Goal: Task Accomplishment & Management: Use online tool/utility

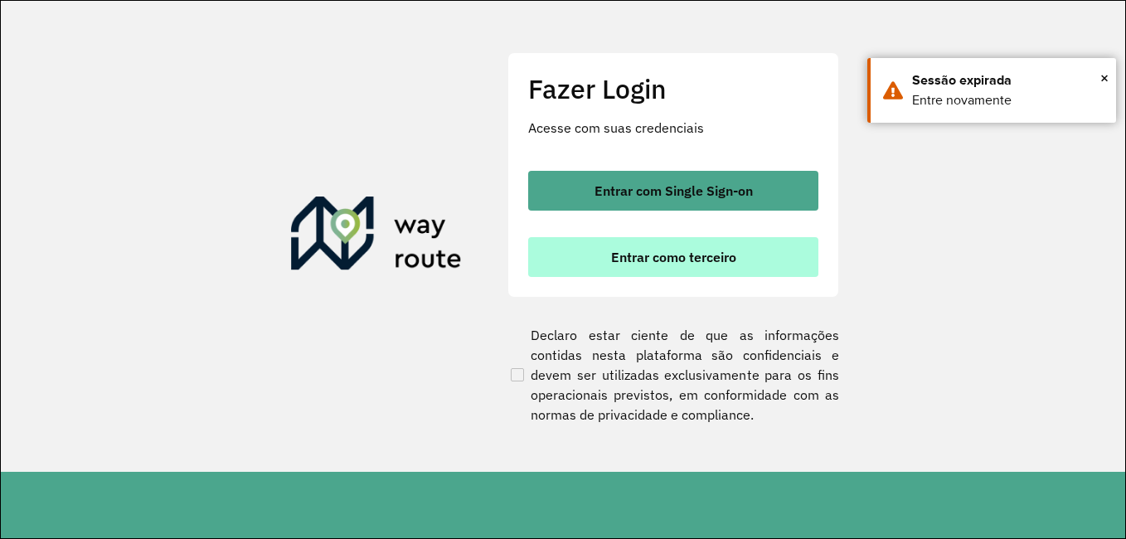
click at [666, 253] on span "Entrar como terceiro" at bounding box center [673, 256] width 125 height 13
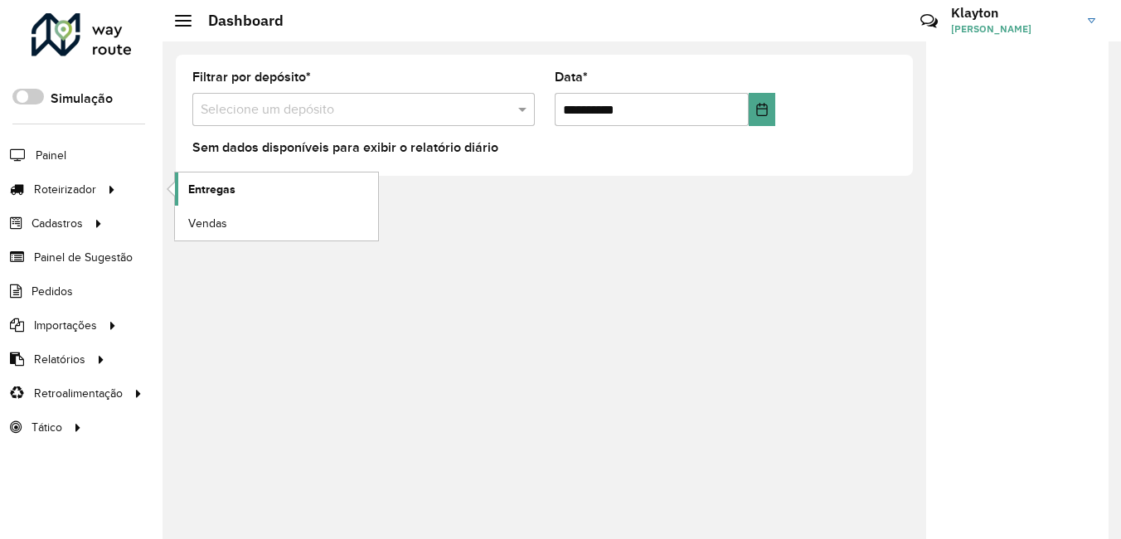
click at [231, 180] on link "Entregas" at bounding box center [276, 188] width 203 height 33
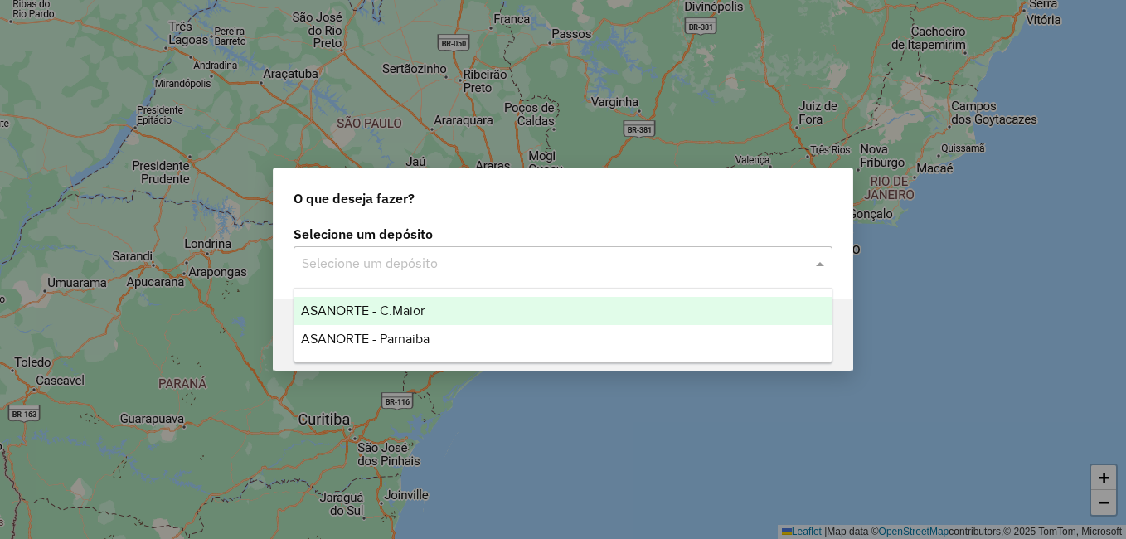
click at [546, 270] on input "text" at bounding box center [546, 264] width 489 height 20
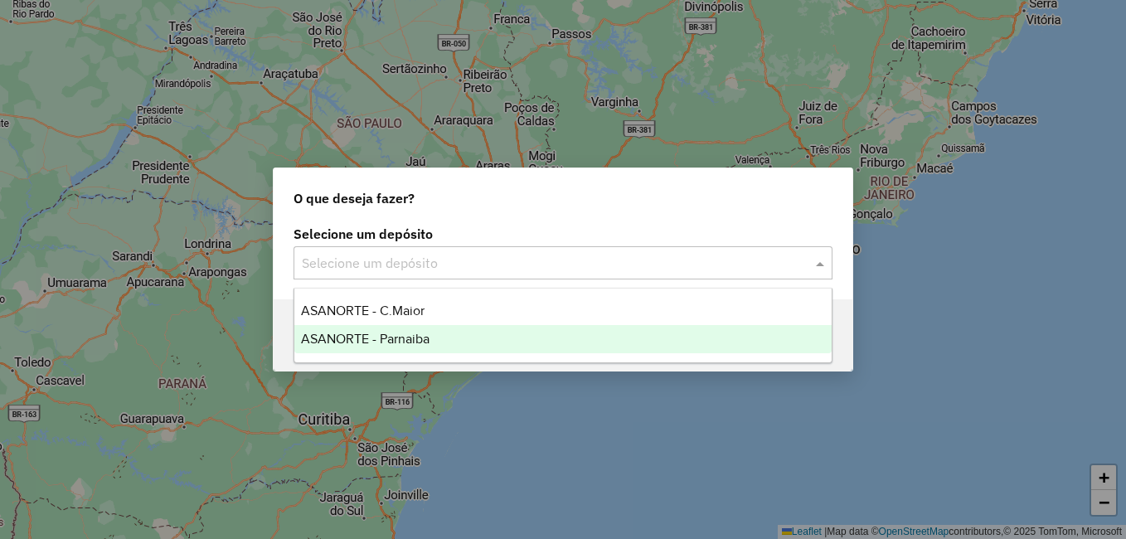
click at [410, 337] on span "ASANORTE - Parnaiba" at bounding box center [365, 339] width 128 height 14
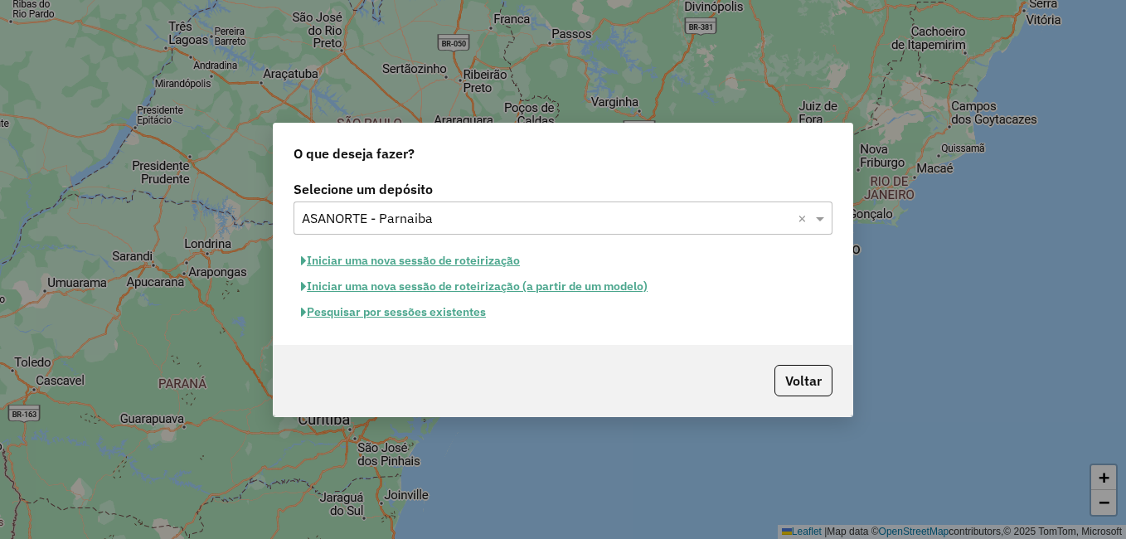
click at [429, 315] on button "Pesquisar por sessões existentes" at bounding box center [393, 312] width 200 height 26
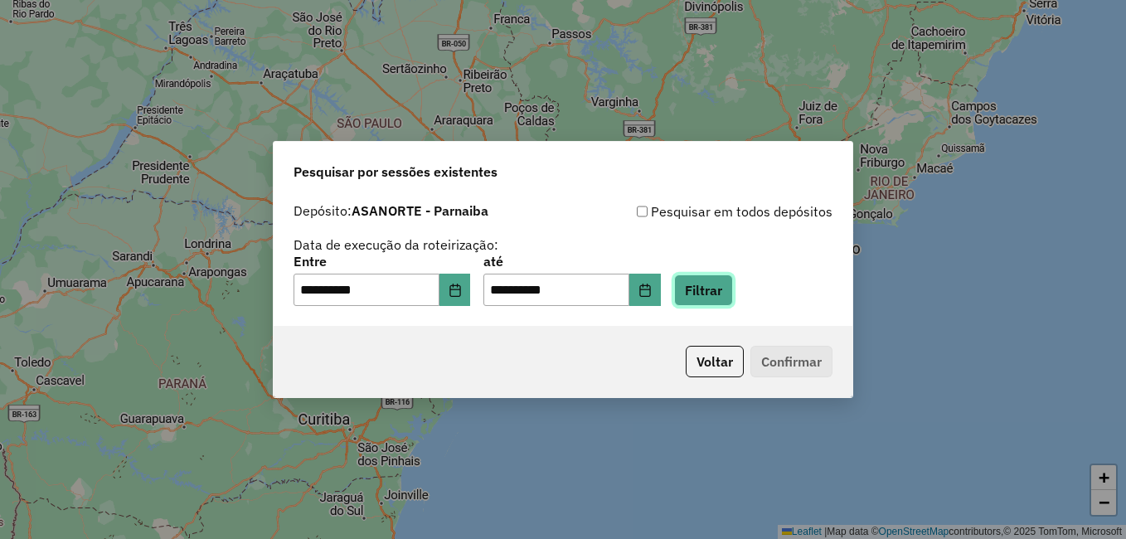
click at [733, 284] on button "Filtrar" at bounding box center [703, 290] width 59 height 32
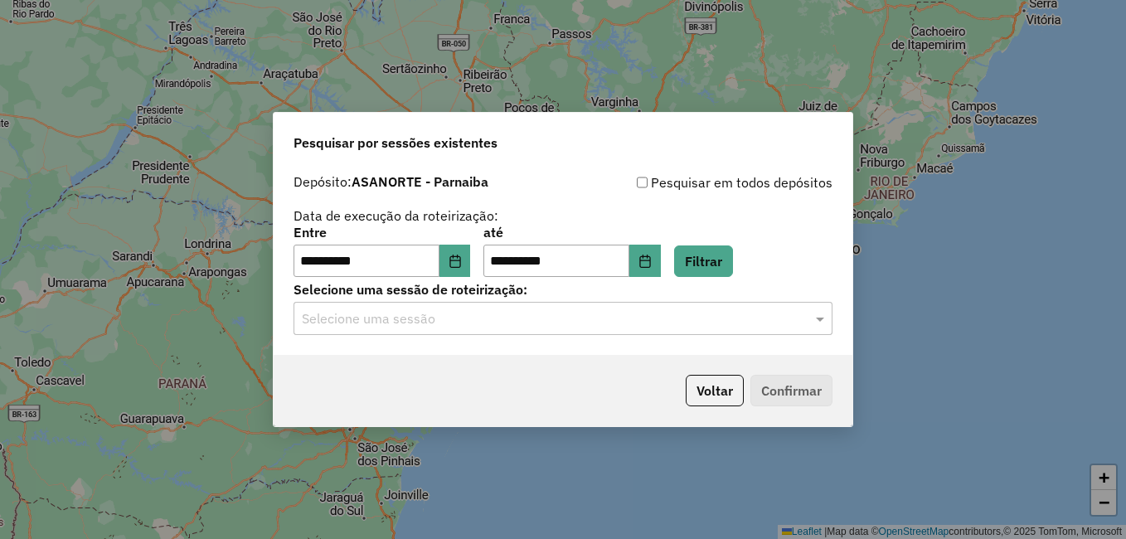
click at [413, 307] on div "Selecione uma sessão" at bounding box center [562, 318] width 539 height 33
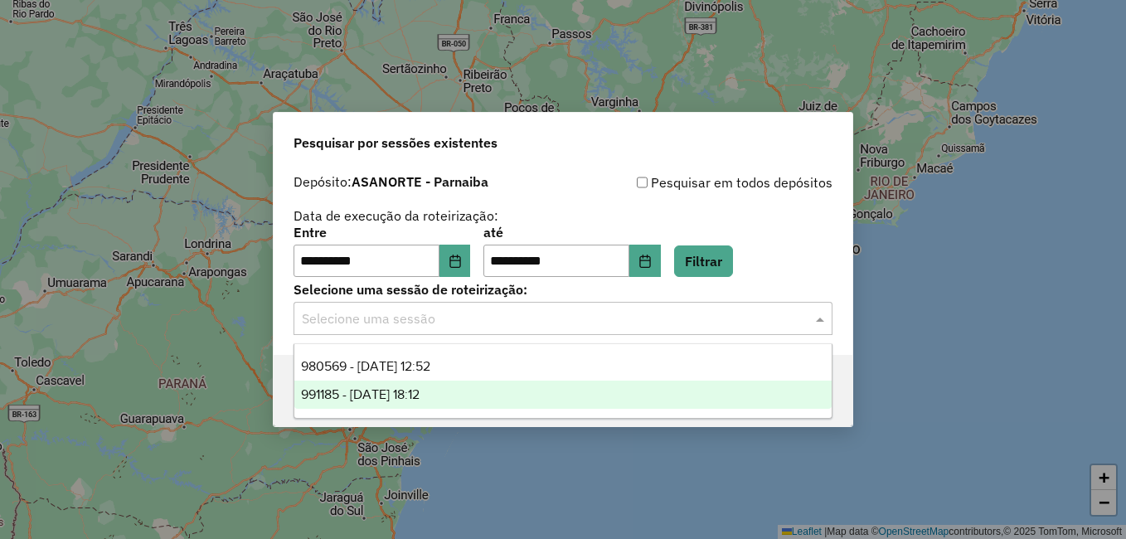
click at [419, 394] on span "991185 - 19/08/2025 18:12" at bounding box center [360, 394] width 119 height 14
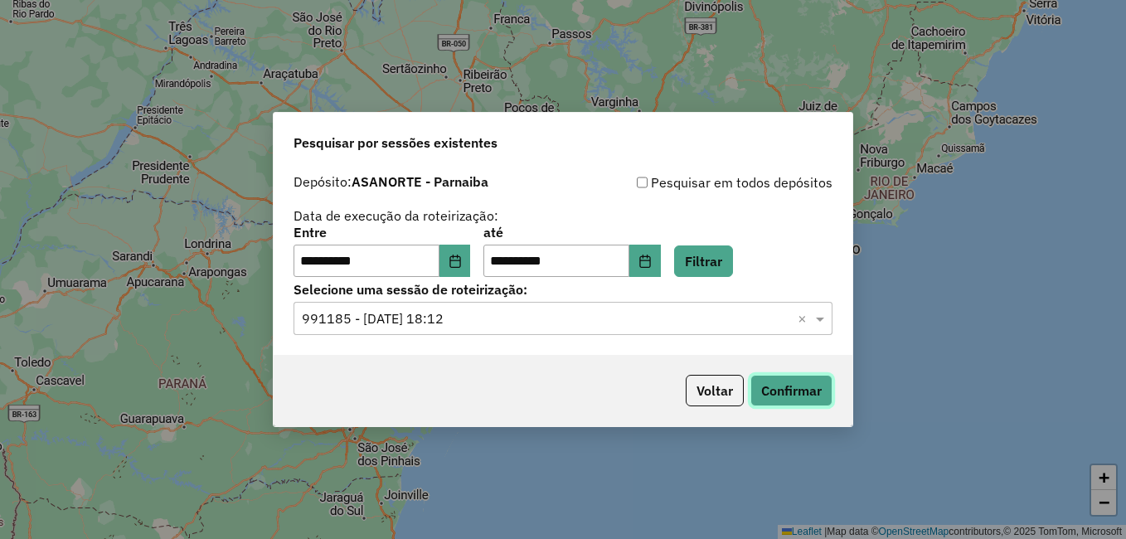
click at [775, 379] on button "Confirmar" at bounding box center [791, 391] width 82 height 32
click at [775, 318] on input "text" at bounding box center [546, 319] width 489 height 20
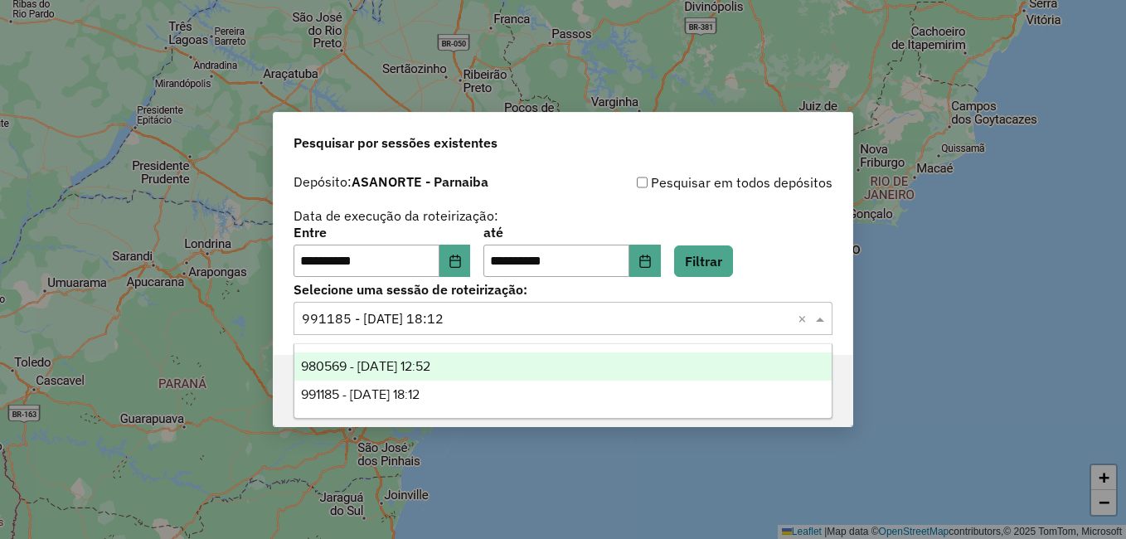
click at [430, 365] on span "980569 - 19/08/2025 12:52" at bounding box center [365, 366] width 129 height 14
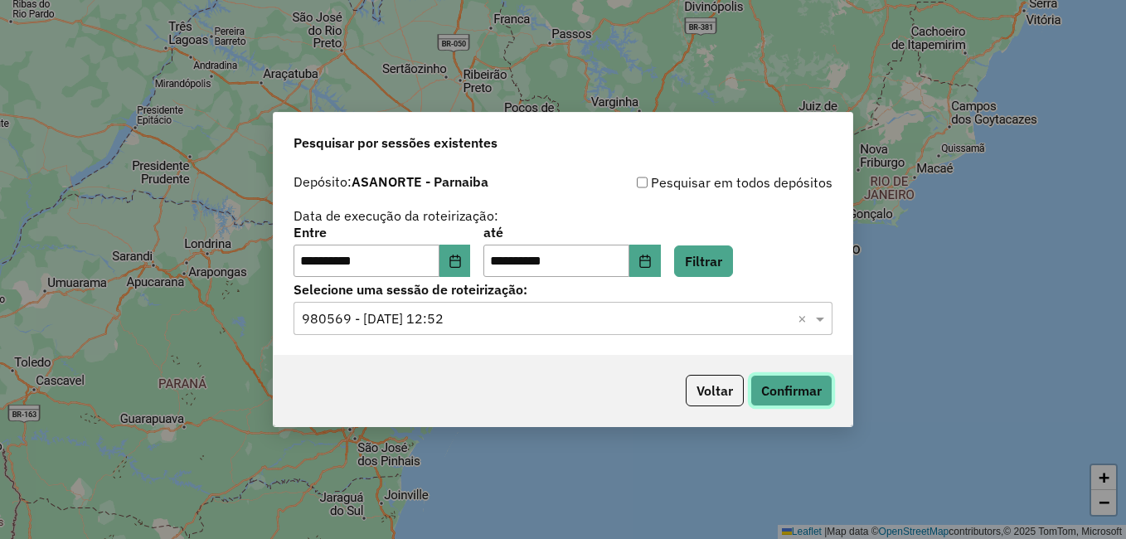
click at [782, 385] on button "Confirmar" at bounding box center [791, 391] width 82 height 32
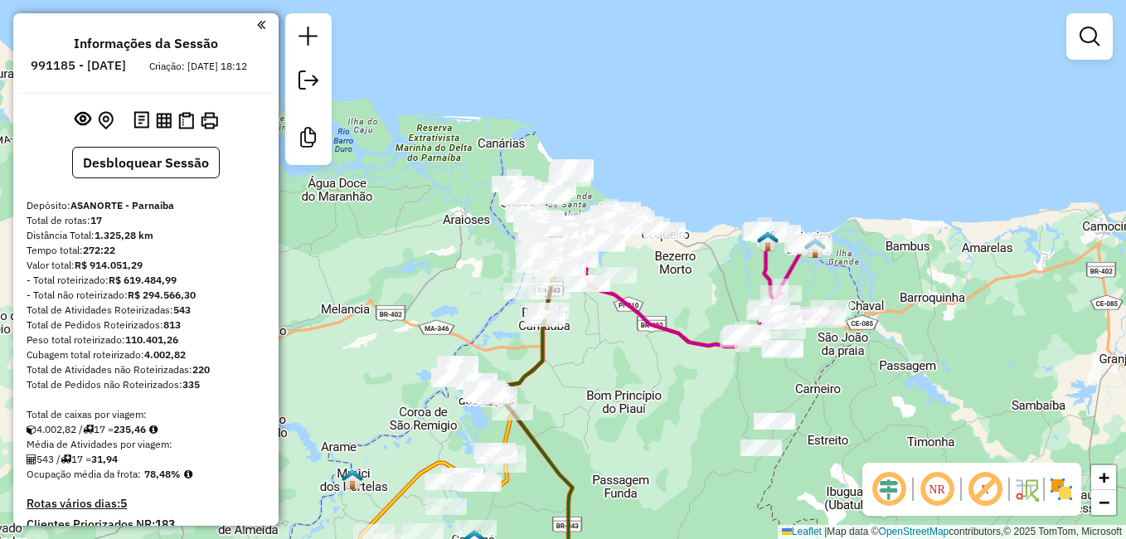
drag, startPoint x: 426, startPoint y: 290, endPoint x: 405, endPoint y: 206, distance: 86.3
click at [405, 210] on div "Janela de atendimento Grade de atendimento Capacidade Transportadoras Veículos …" at bounding box center [563, 269] width 1126 height 539
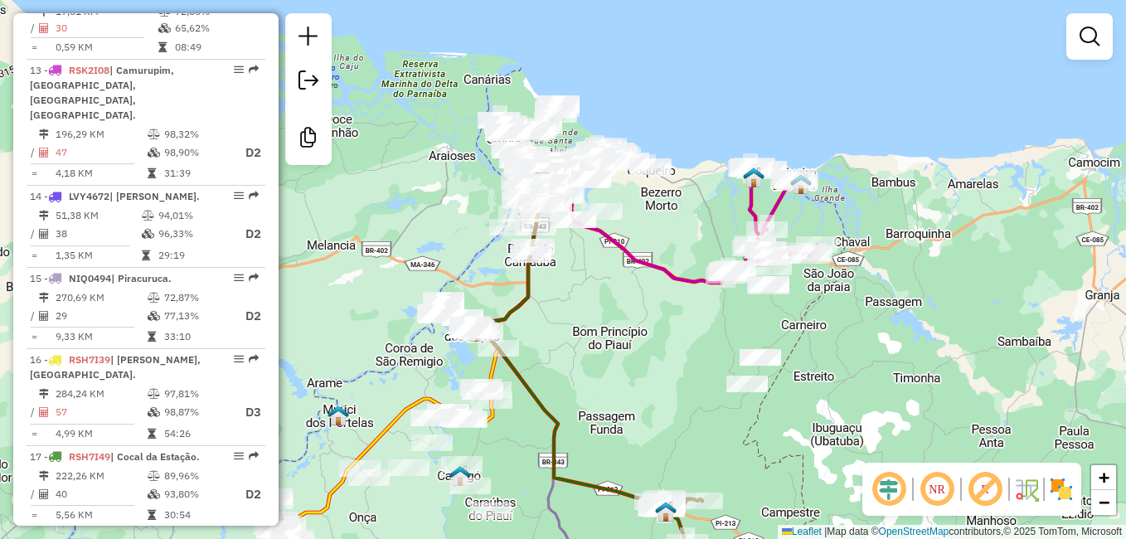
scroll to position [1741, 0]
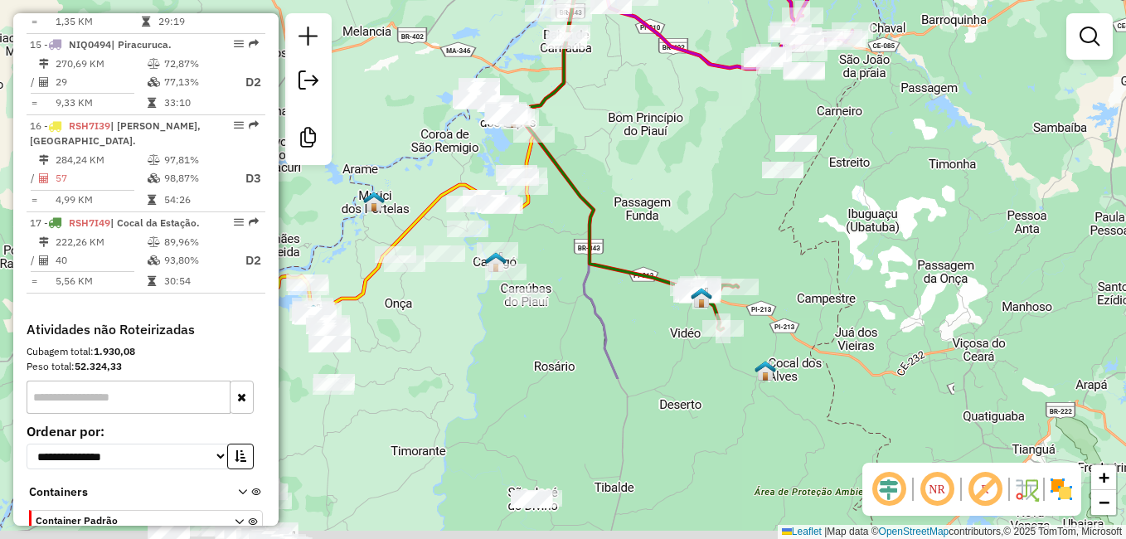
drag, startPoint x: 656, startPoint y: 419, endPoint x: 672, endPoint y: 223, distance: 196.3
click at [692, 201] on div "Janela de atendimento Grade de atendimento Capacidade Transportadoras Veículos …" at bounding box center [563, 269] width 1126 height 539
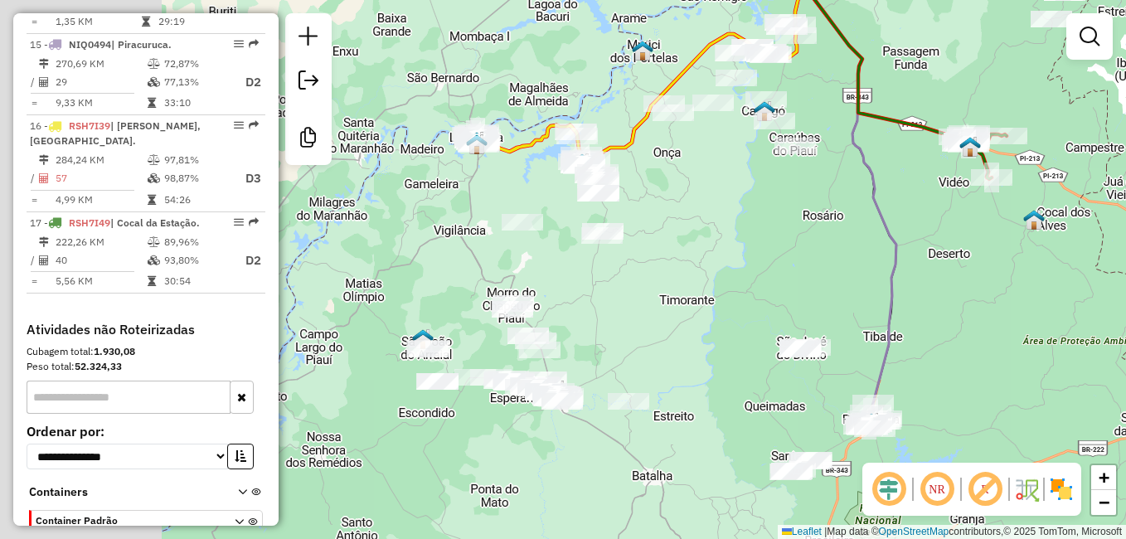
drag, startPoint x: 714, startPoint y: 259, endPoint x: 761, endPoint y: 229, distance: 56.3
click at [761, 229] on div "Janela de atendimento Grade de atendimento Capacidade Transportadoras Veículos …" at bounding box center [563, 269] width 1126 height 539
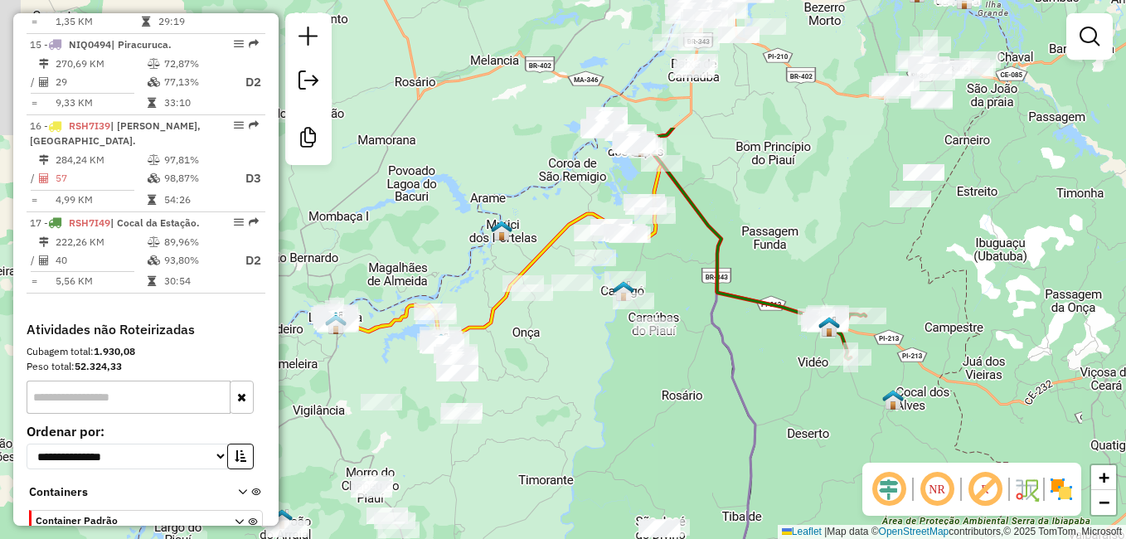
drag, startPoint x: 730, startPoint y: 206, endPoint x: 565, endPoint y: 410, distance: 262.9
click at [565, 410] on div "Janela de atendimento Grade de atendimento Capacidade Transportadoras Veículos …" at bounding box center [563, 269] width 1126 height 539
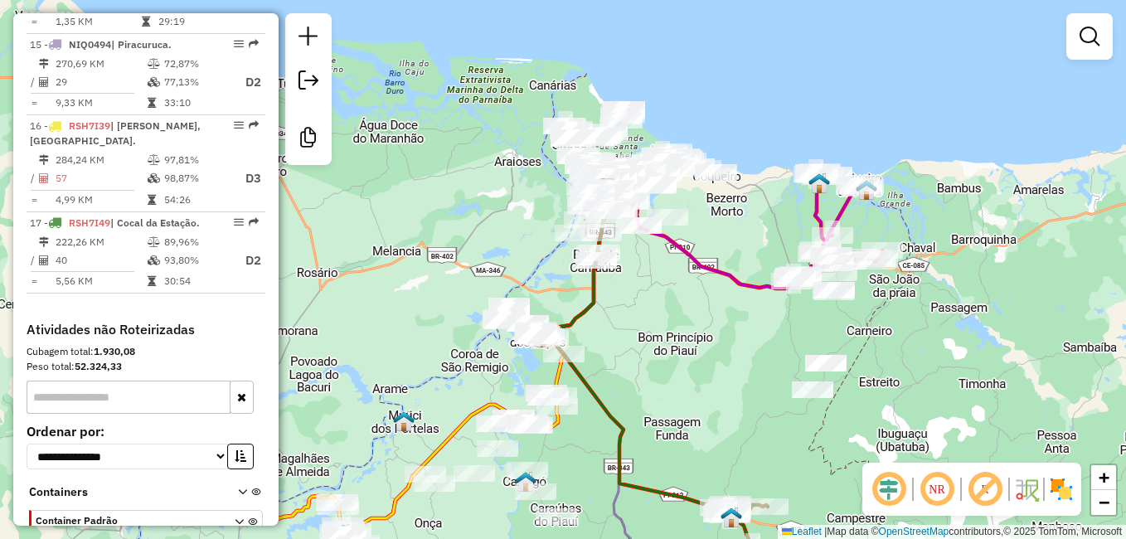
drag, startPoint x: 731, startPoint y: 172, endPoint x: 618, endPoint y: 409, distance: 262.1
click at [618, 409] on div "Janela de atendimento Grade de atendimento Capacidade Transportadoras Veículos …" at bounding box center [563, 269] width 1126 height 539
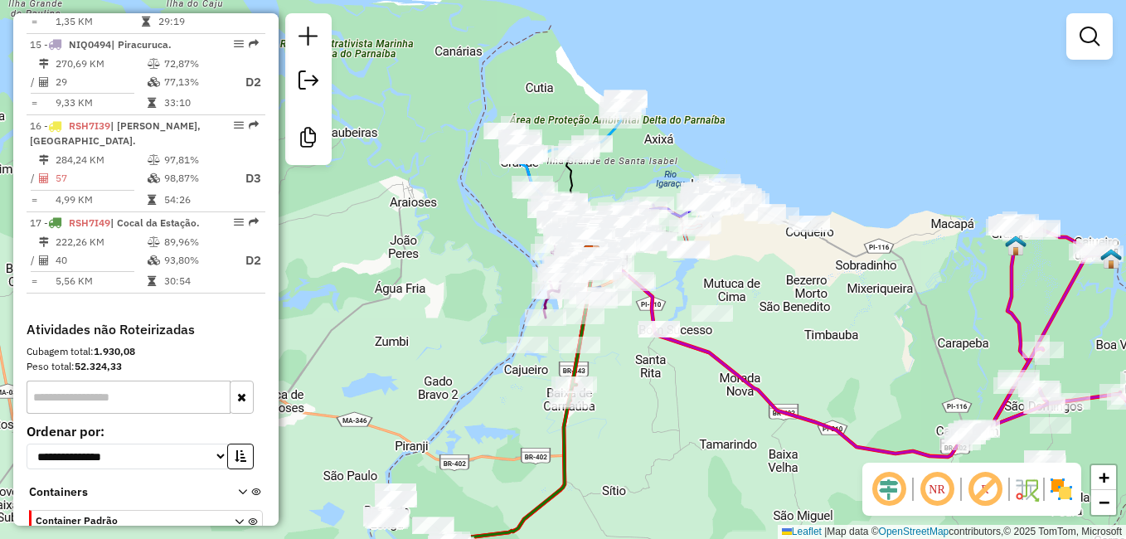
drag, startPoint x: 594, startPoint y: 130, endPoint x: 602, endPoint y: 184, distance: 54.5
click at [602, 184] on div "Janela de atendimento Grade de atendimento Capacidade Transportadoras Veículos …" at bounding box center [563, 269] width 1126 height 539
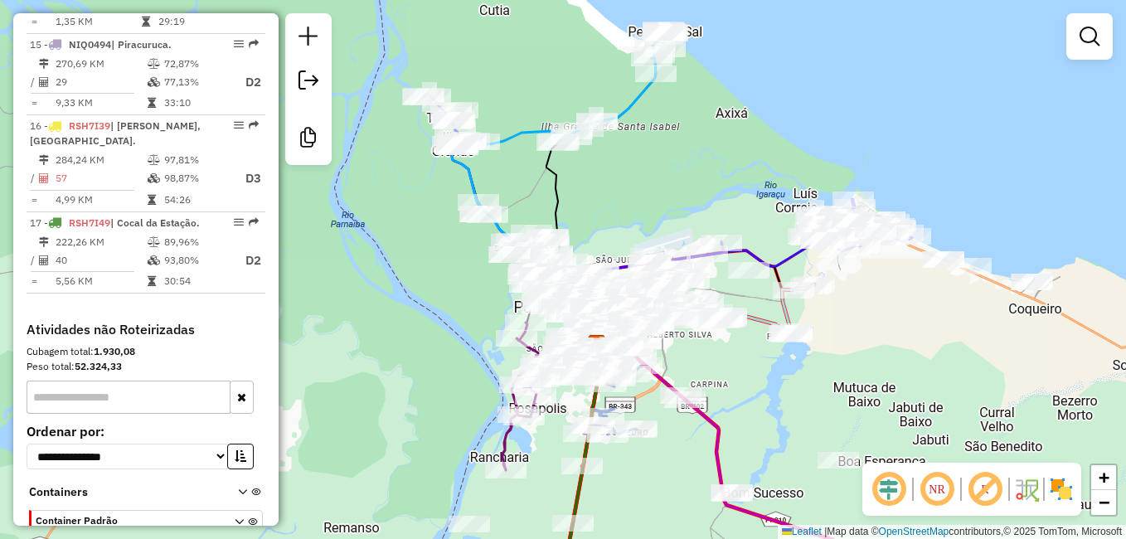
drag, startPoint x: 584, startPoint y: 195, endPoint x: 574, endPoint y: 183, distance: 15.8
click at [574, 183] on div "Janela de atendimento Grade de atendimento Capacidade Transportadoras Veículos …" at bounding box center [563, 269] width 1126 height 539
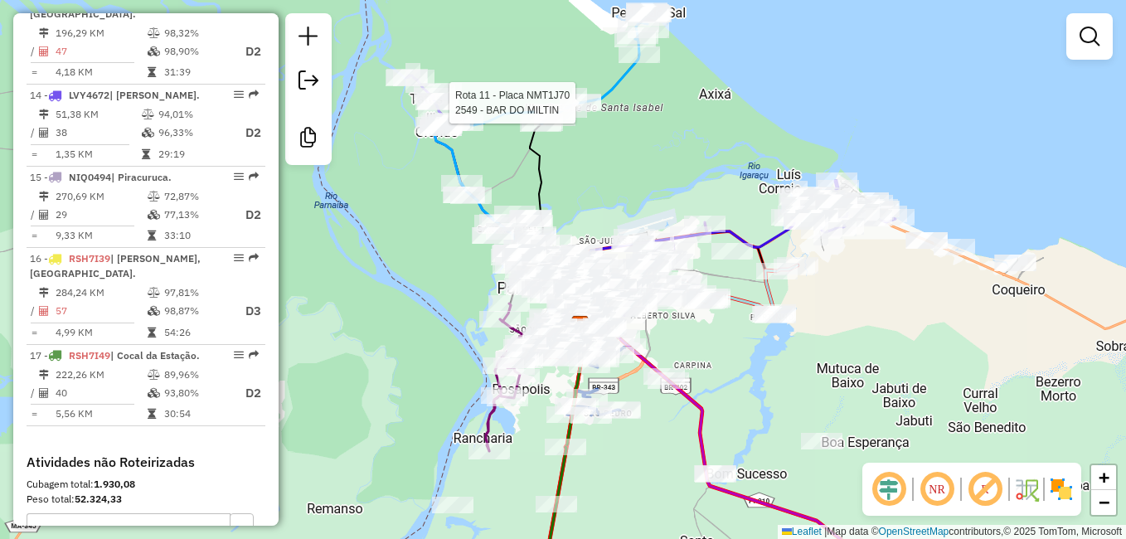
select select "**********"
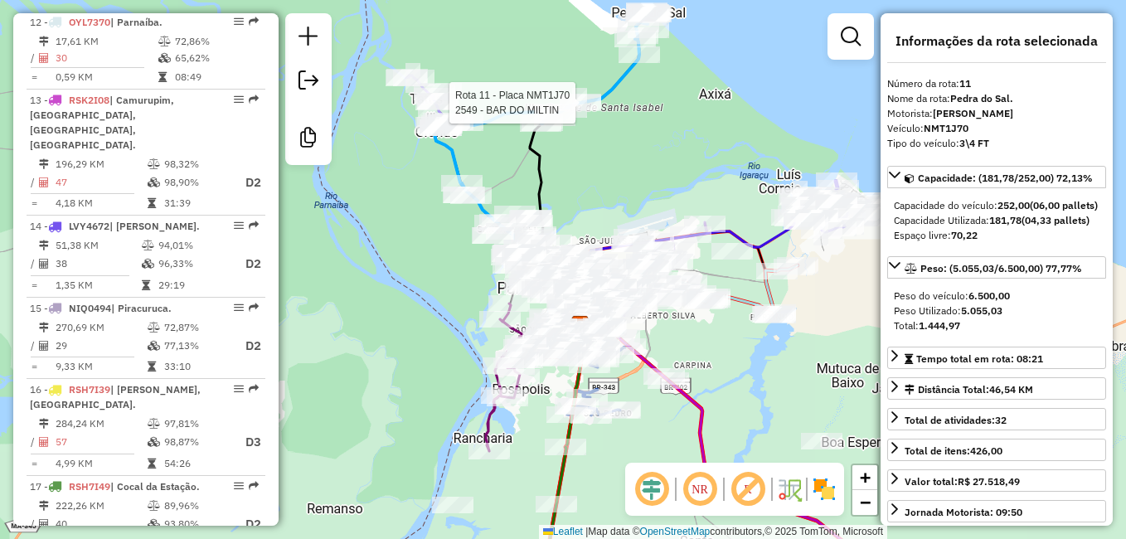
scroll to position [1413, 0]
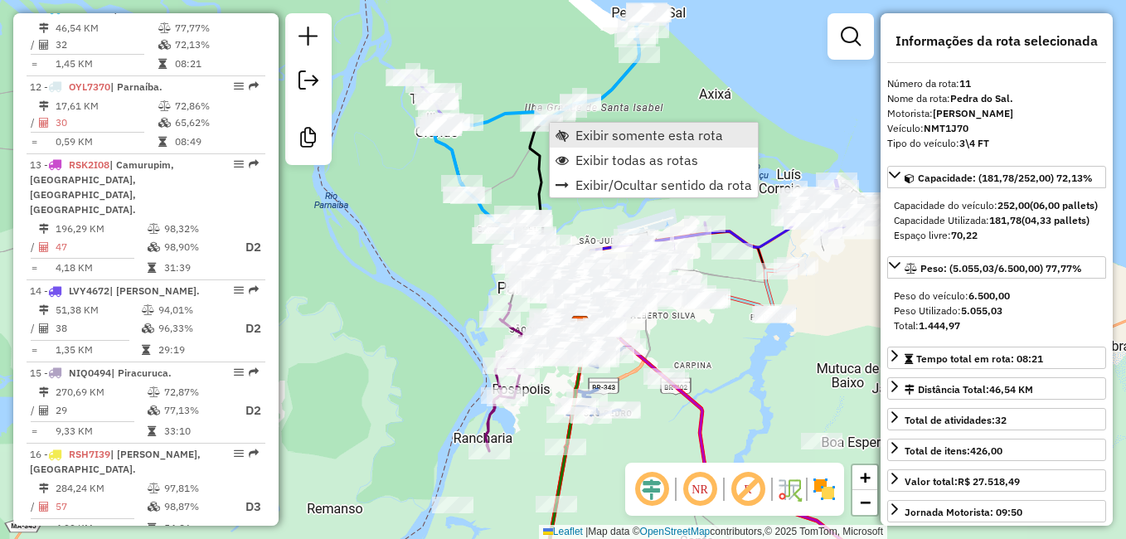
click at [602, 135] on span "Exibir somente esta rota" at bounding box center [649, 134] width 148 height 13
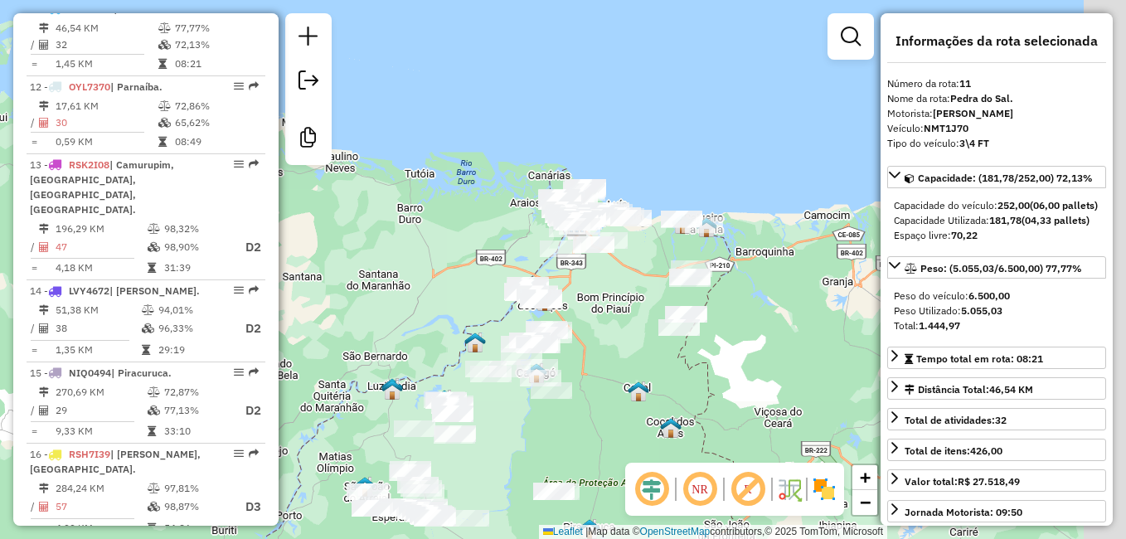
drag, startPoint x: 487, startPoint y: 268, endPoint x: 424, endPoint y: 121, distance: 159.4
click at [425, 125] on div "Janela de atendimento Grade de atendimento Capacidade Transportadoras Veículos …" at bounding box center [563, 269] width 1126 height 539
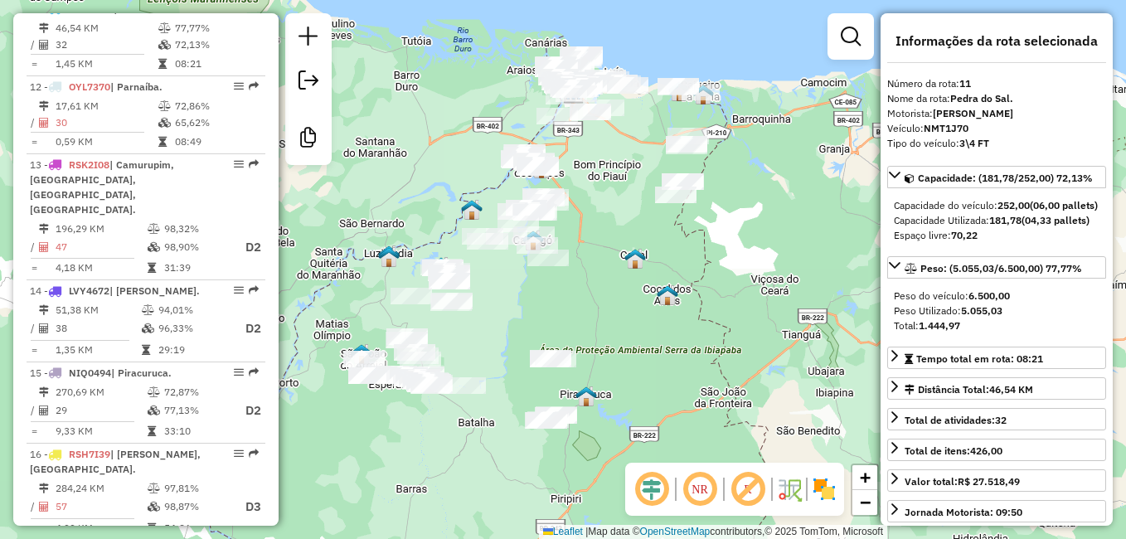
drag, startPoint x: 531, startPoint y: 294, endPoint x: 597, endPoint y: 343, distance: 81.7
click at [597, 342] on div "Janela de atendimento Grade de atendimento Capacidade Transportadoras Veículos …" at bounding box center [563, 269] width 1126 height 539
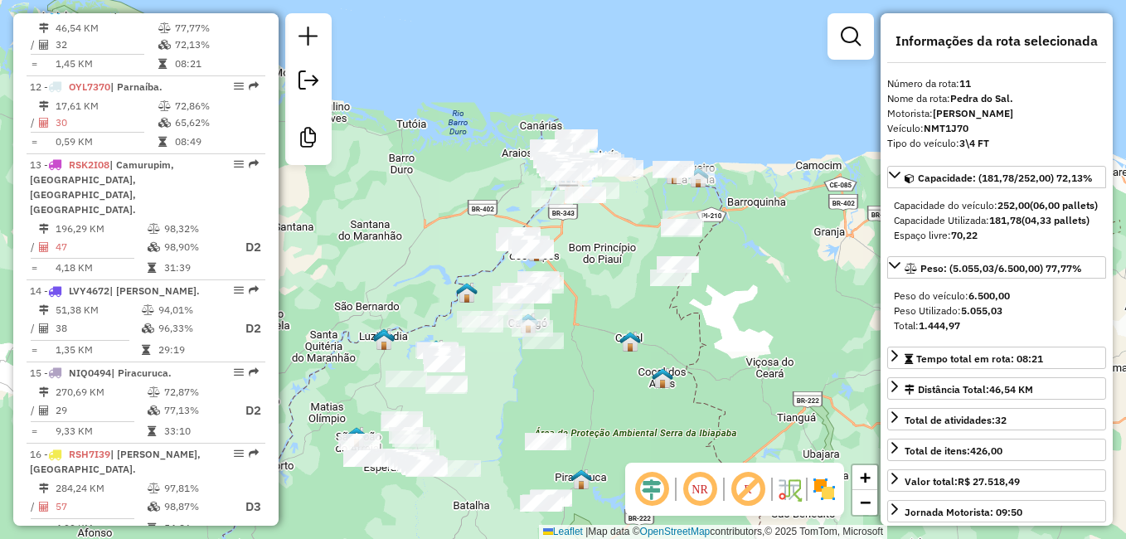
drag, startPoint x: 640, startPoint y: 228, endPoint x: 604, endPoint y: 420, distance: 195.6
click at [613, 427] on div "Janela de atendimento Grade de atendimento Capacidade Transportadoras Veículos …" at bounding box center [563, 269] width 1126 height 539
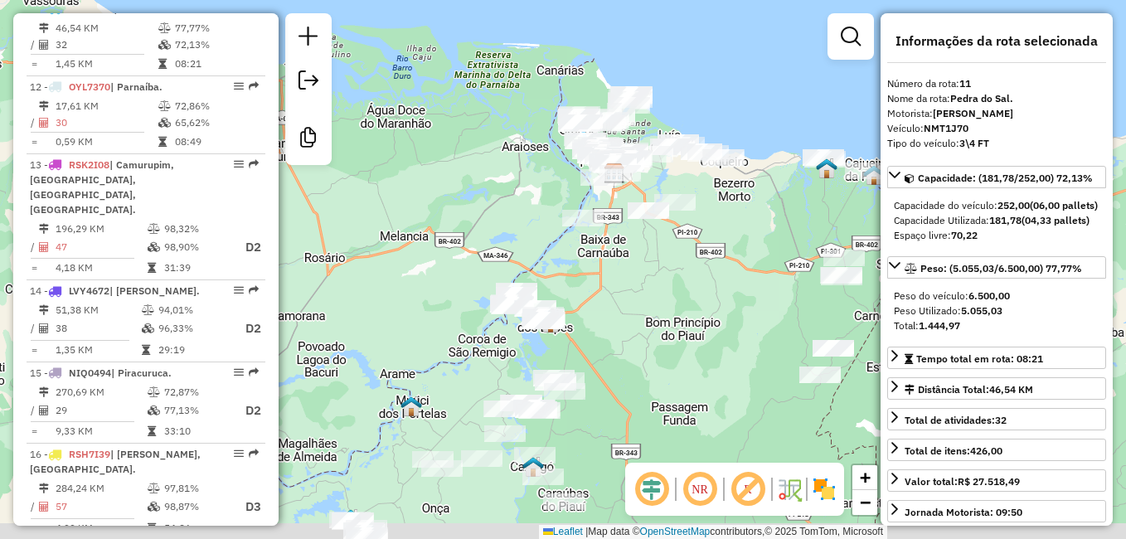
drag, startPoint x: 555, startPoint y: 453, endPoint x: 603, endPoint y: 303, distance: 157.0
click at [603, 303] on div "Janela de atendimento Grade de atendimento Capacidade Transportadoras Veículos …" at bounding box center [563, 269] width 1126 height 539
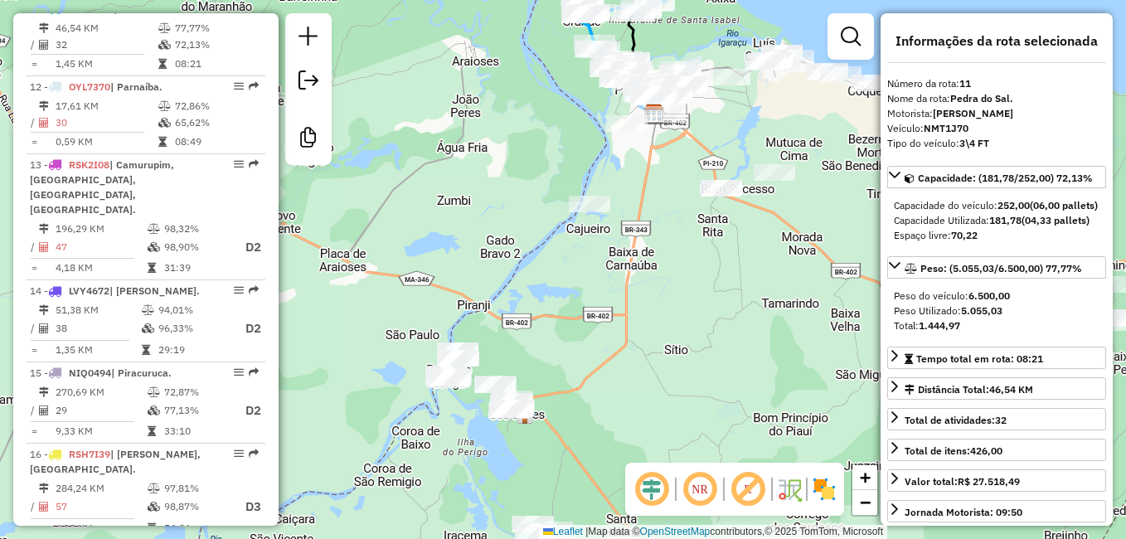
drag, startPoint x: 574, startPoint y: 405, endPoint x: 637, endPoint y: 251, distance: 165.5
click at [657, 245] on div "Janela de atendimento Grade de atendimento Capacidade Transportadoras Veículos …" at bounding box center [563, 269] width 1126 height 539
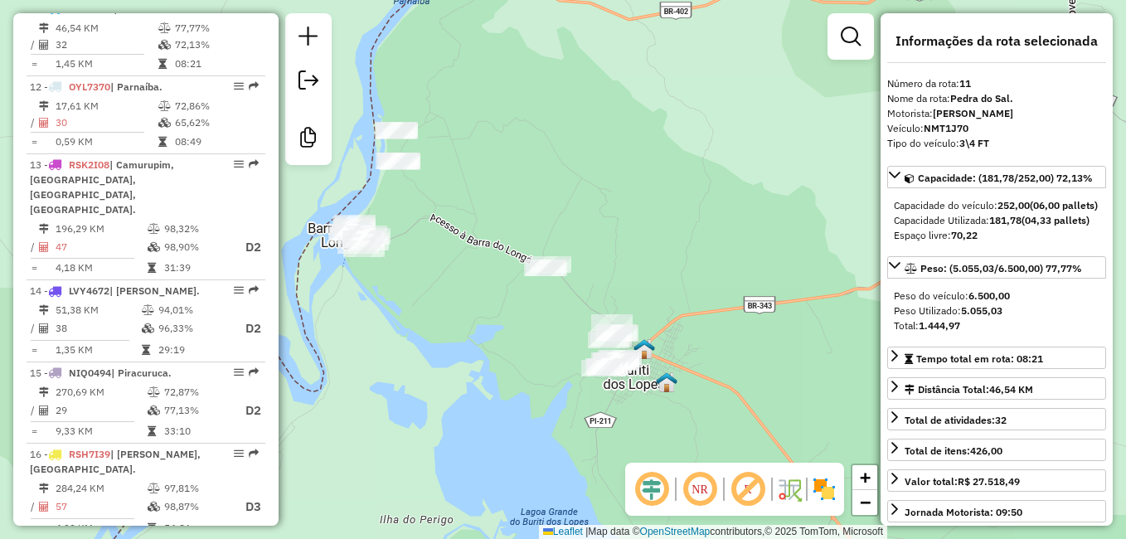
drag, startPoint x: 468, startPoint y: 326, endPoint x: 426, endPoint y: 313, distance: 43.3
click at [426, 313] on div "Janela de atendimento Grade de atendimento Capacidade Transportadoras Veículos …" at bounding box center [563, 269] width 1126 height 539
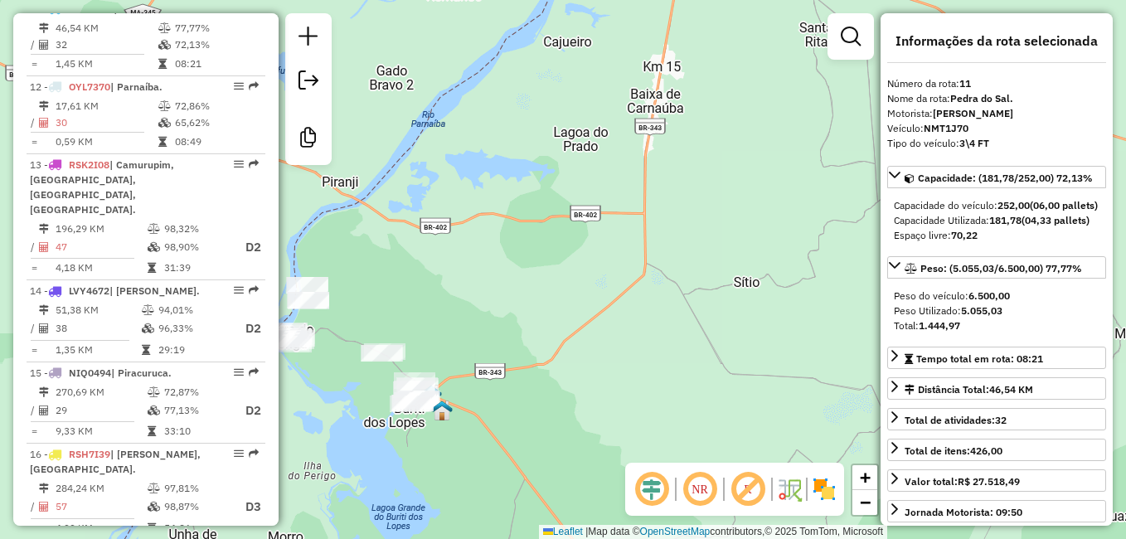
drag, startPoint x: 537, startPoint y: 217, endPoint x: 408, endPoint y: 294, distance: 150.6
click at [408, 294] on div "Janela de atendimento Grade de atendimento Capacidade Transportadoras Veículos …" at bounding box center [563, 269] width 1126 height 539
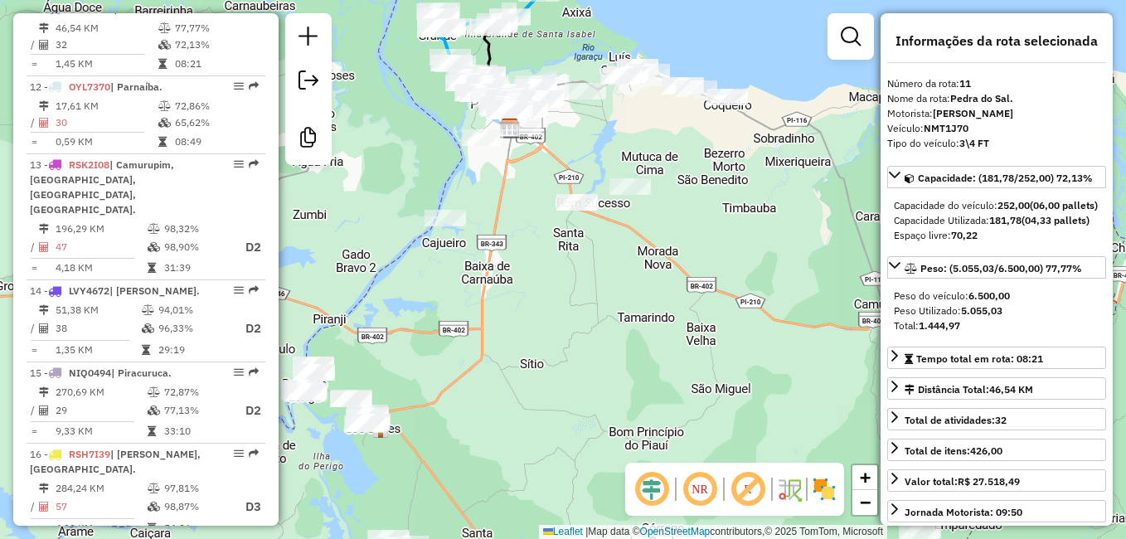
drag, startPoint x: 507, startPoint y: 148, endPoint x: 468, endPoint y: 317, distance: 172.7
click at [468, 317] on div "Janela de atendimento Grade de atendimento Capacidade Transportadoras Veículos …" at bounding box center [563, 269] width 1126 height 539
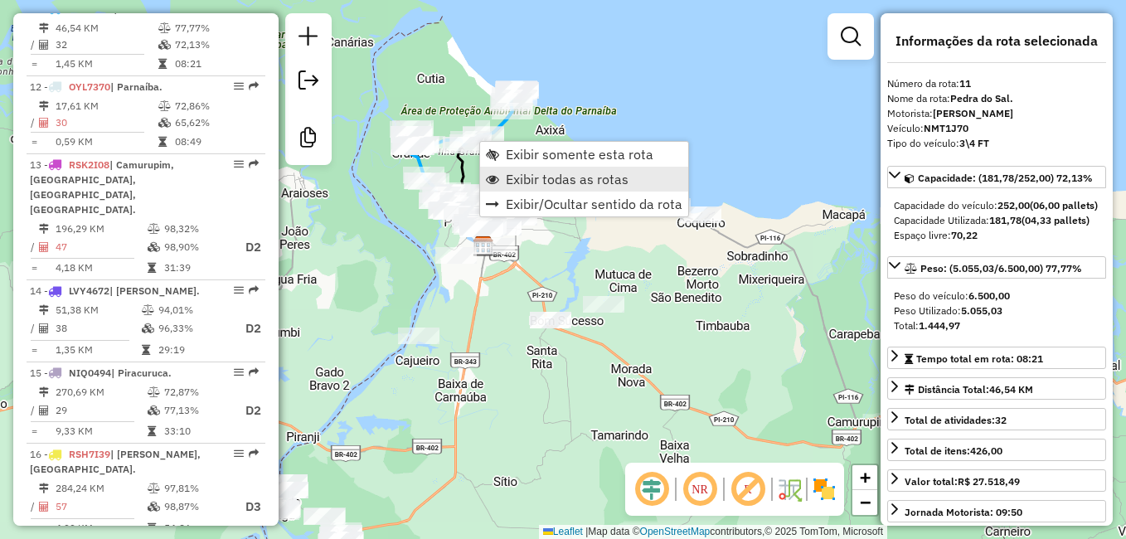
click at [574, 177] on span "Exibir todas as rotas" at bounding box center [567, 178] width 123 height 13
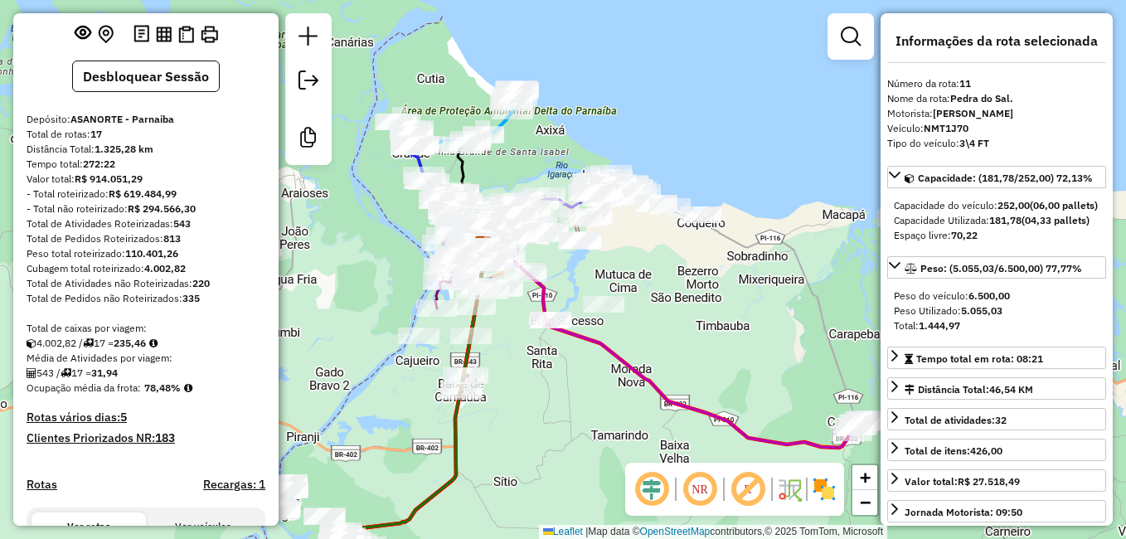
scroll to position [0, 0]
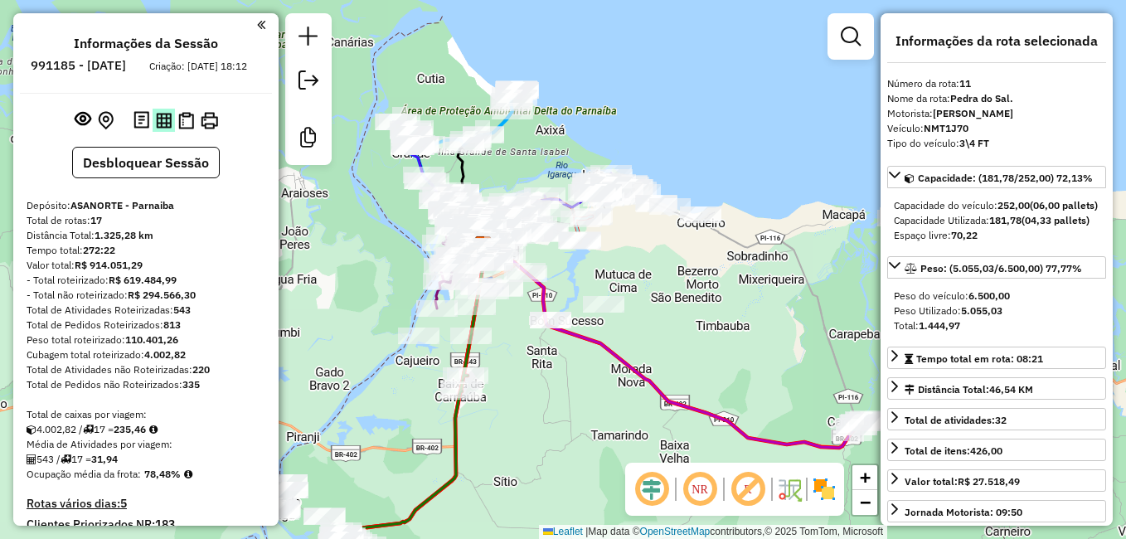
click at [165, 128] on img at bounding box center [164, 121] width 16 height 16
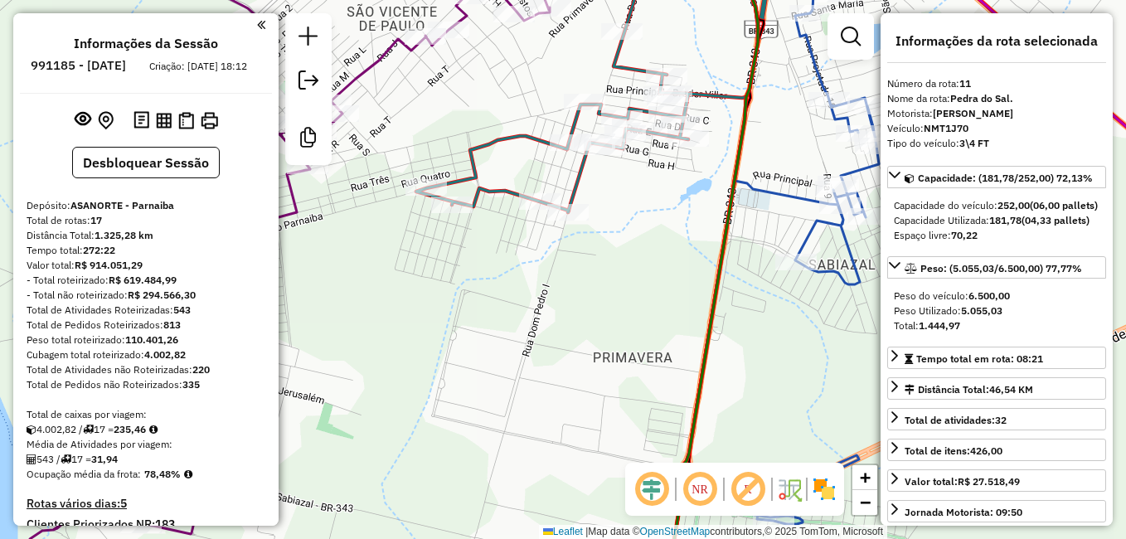
drag, startPoint x: 659, startPoint y: 195, endPoint x: 632, endPoint y: 275, distance: 84.7
click at [642, 293] on div "Janela de atendimento Grade de atendimento Capacidade Transportadoras Veículos …" at bounding box center [563, 269] width 1126 height 539
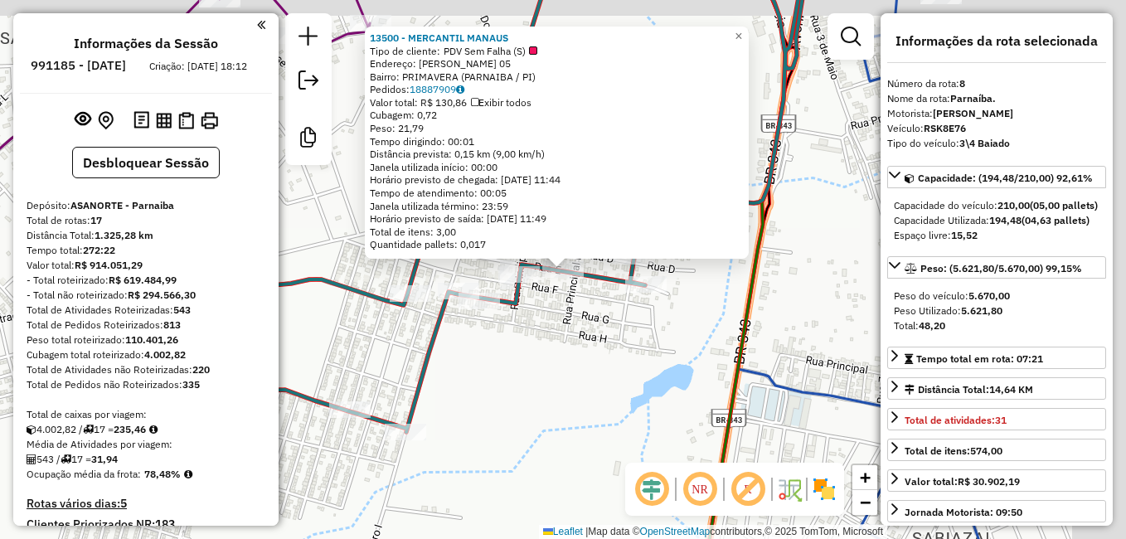
scroll to position [1179, 0]
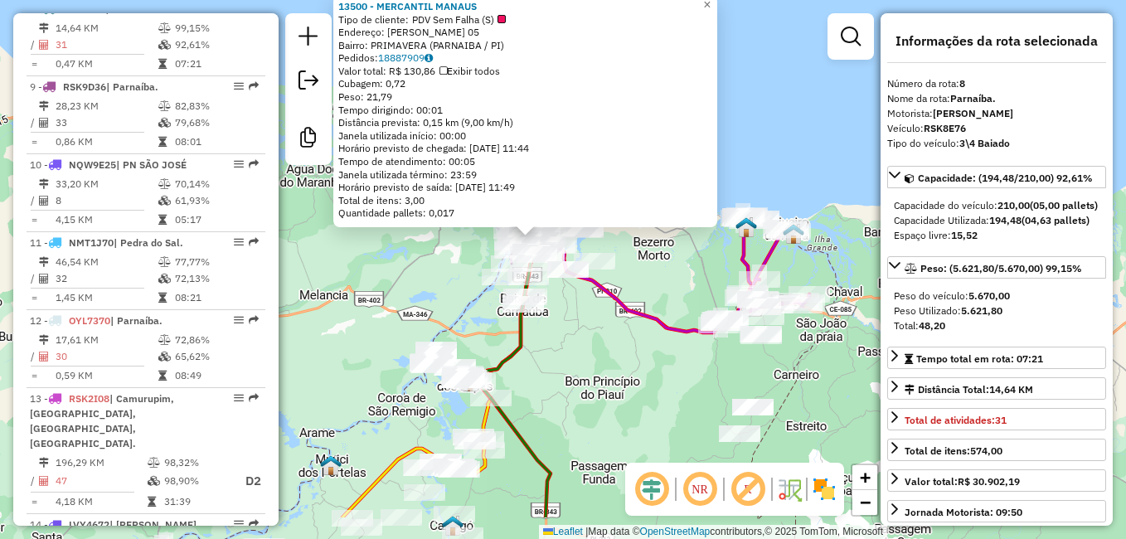
drag, startPoint x: 594, startPoint y: 477, endPoint x: 623, endPoint y: 108, distance: 370.8
click at [622, 112] on div "13500 - MERCANTIL MANAUS Tipo de cliente: PDV Sem Falha (S) Endereço: ANTONIO S…" at bounding box center [563, 269] width 1126 height 539
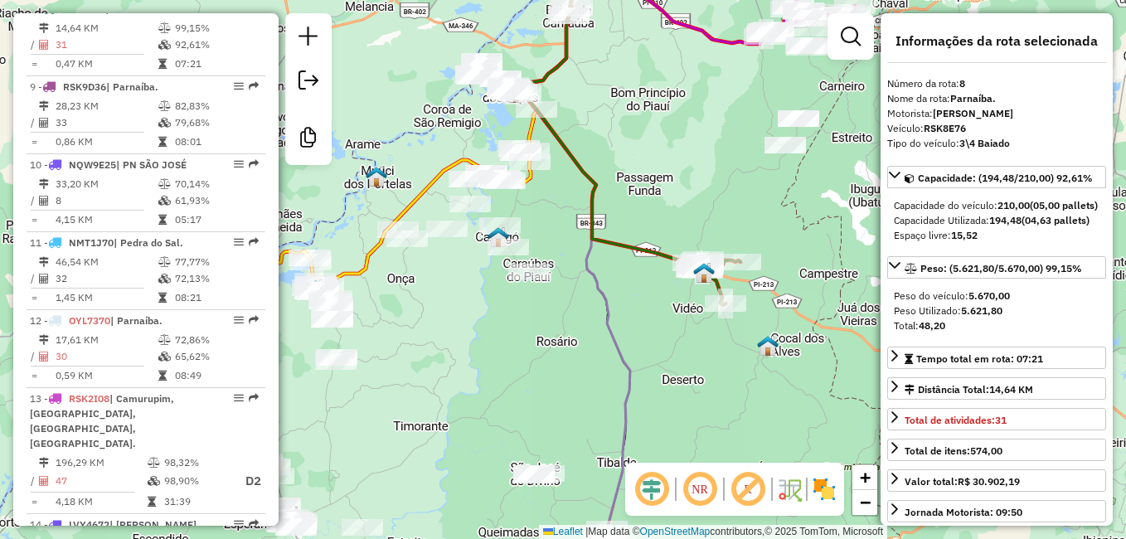
drag, startPoint x: 503, startPoint y: 317, endPoint x: 540, endPoint y: 342, distance: 44.4
click at [540, 347] on div "13500 - MERCANTIL MANAUS Tipo de cliente: PDV Sem Falha (S) Endereço: ANTONIO S…" at bounding box center [563, 269] width 1126 height 539
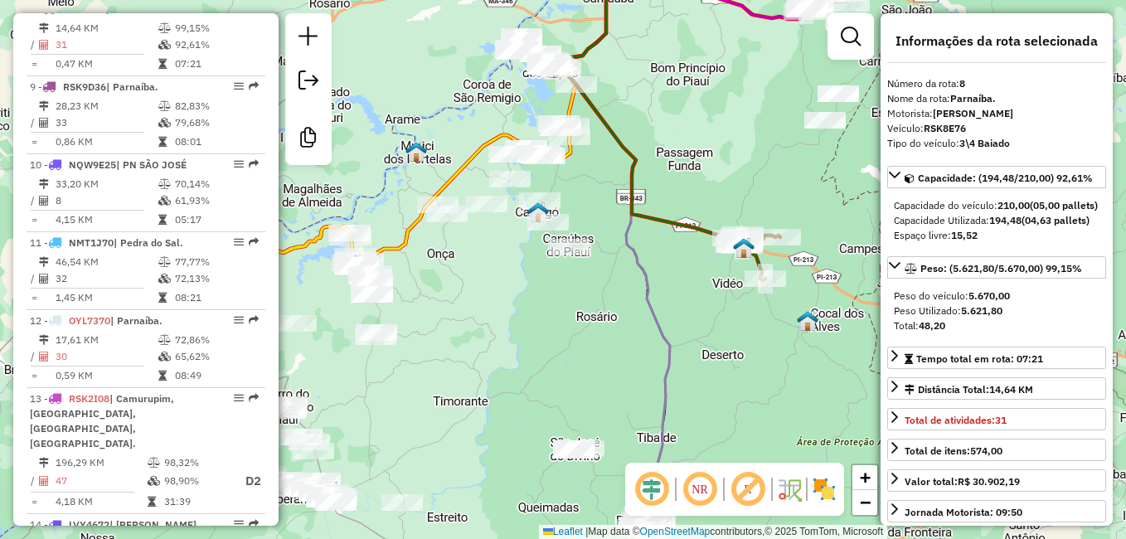
drag, startPoint x: 540, startPoint y: 347, endPoint x: 564, endPoint y: 302, distance: 50.4
click at [564, 302] on div "13500 - MERCANTIL MANAUS Tipo de cliente: PDV Sem Falha (S) Endereço: ANTONIO S…" at bounding box center [563, 269] width 1126 height 539
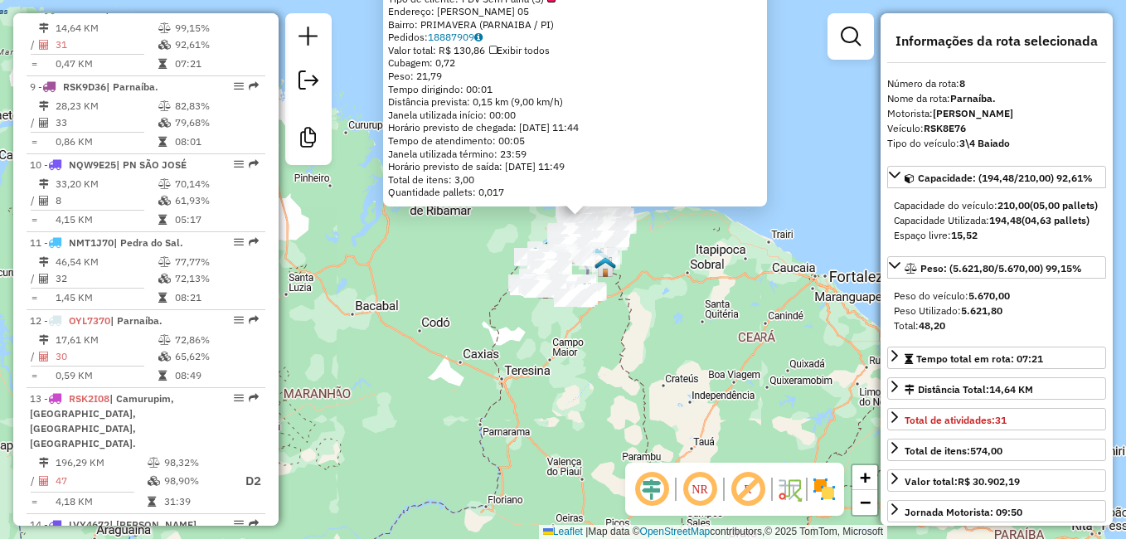
drag, startPoint x: 698, startPoint y: 144, endPoint x: 670, endPoint y: 369, distance: 226.4
click at [671, 369] on div "13500 - MERCANTIL MANAUS Tipo de cliente: PDV Sem Falha (S) Endereço: ANTONIO S…" at bounding box center [563, 269] width 1126 height 539
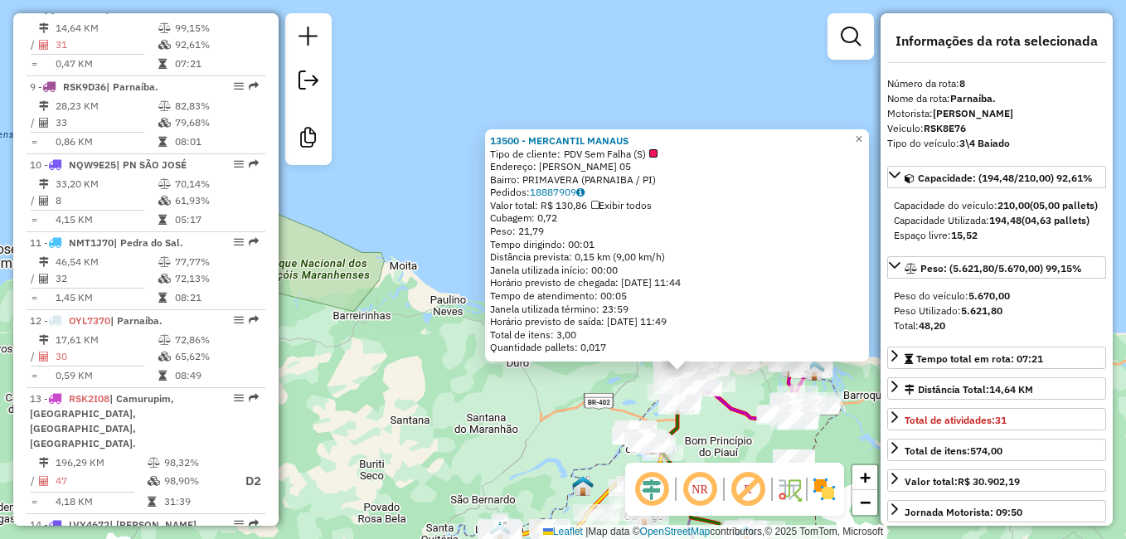
drag, startPoint x: 531, startPoint y: 376, endPoint x: 567, endPoint y: 380, distance: 36.7
click at [531, 376] on div "13500 - MERCANTIL MANAUS Tipo de cliente: PDV Sem Falha (S) Endereço: ANTONIO S…" at bounding box center [563, 269] width 1126 height 539
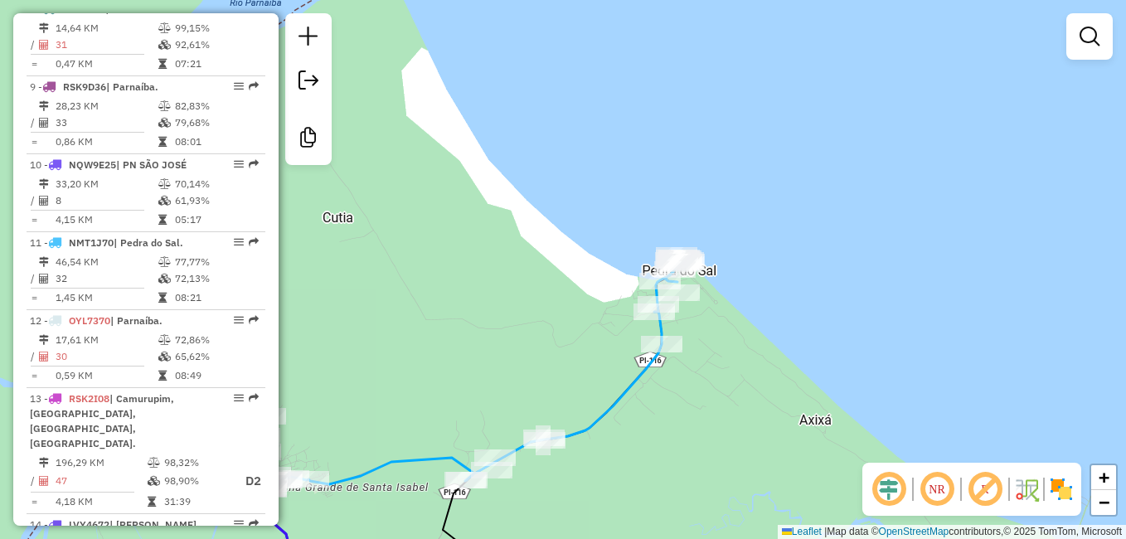
drag, startPoint x: 506, startPoint y: 314, endPoint x: 812, endPoint y: 270, distance: 309.8
click at [803, 274] on div "Janela de atendimento Grade de atendimento Capacidade Transportadoras Veículos …" at bounding box center [563, 269] width 1126 height 539
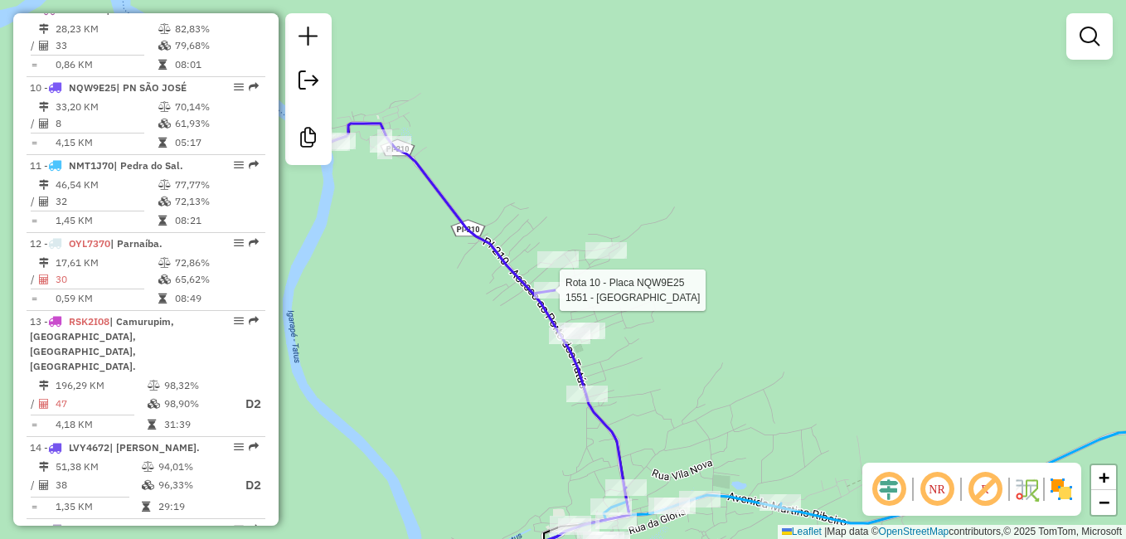
select select "**********"
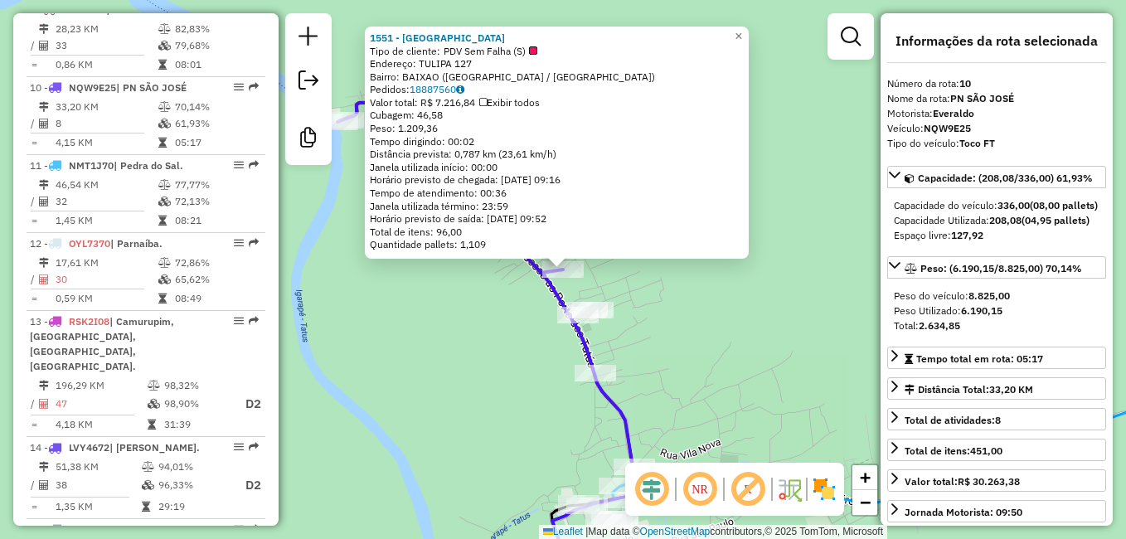
scroll to position [1335, 0]
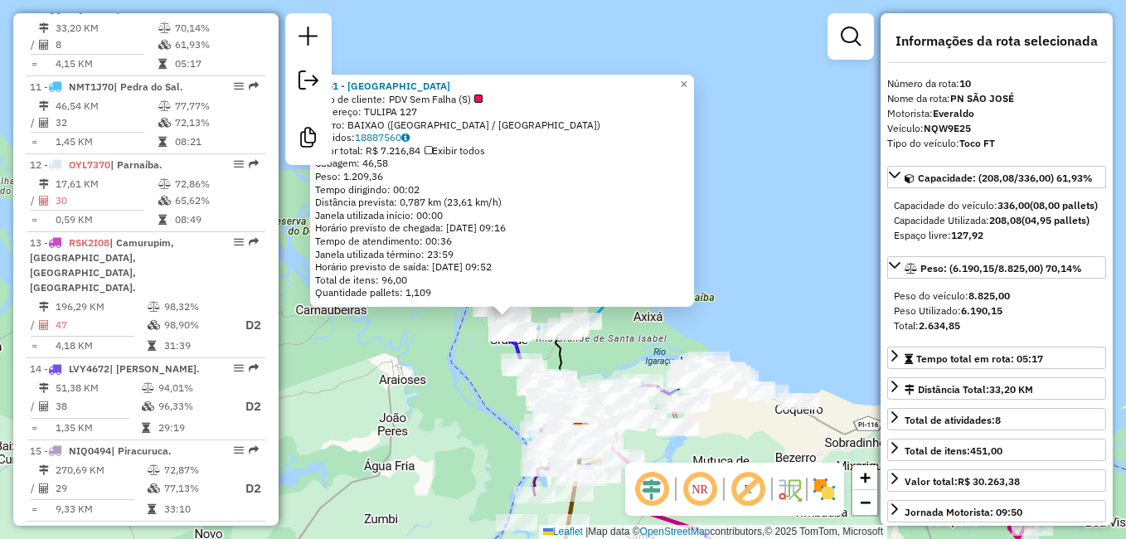
drag, startPoint x: 473, startPoint y: 356, endPoint x: 489, endPoint y: 385, distance: 33.7
click at [489, 385] on div "1551 - BAR AVENIDA Tipo de cliente: PDV Sem Falha (S) Endereço: TULIPA 127 Bair…" at bounding box center [563, 269] width 1126 height 539
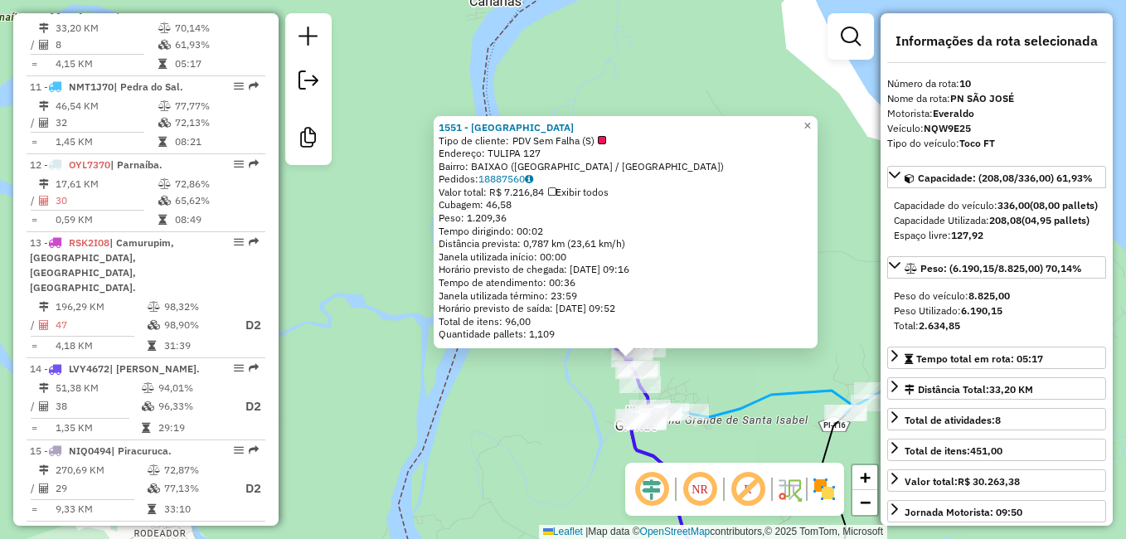
click at [569, 385] on div "1551 - BAR AVENIDA Tipo de cliente: PDV Sem Falha (S) Endereço: TULIPA 127 Bair…" at bounding box center [563, 269] width 1126 height 539
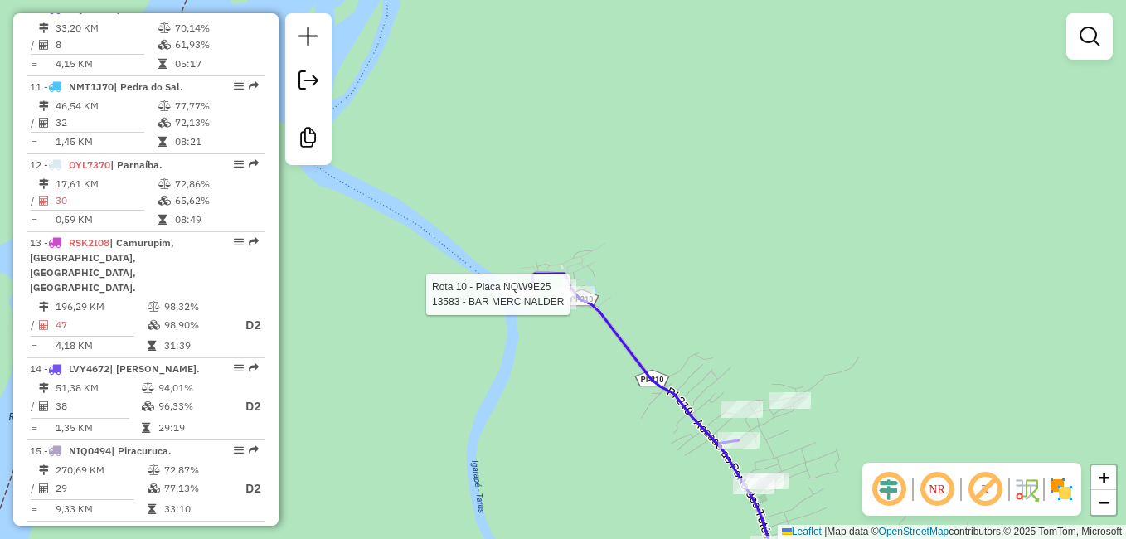
select select "**********"
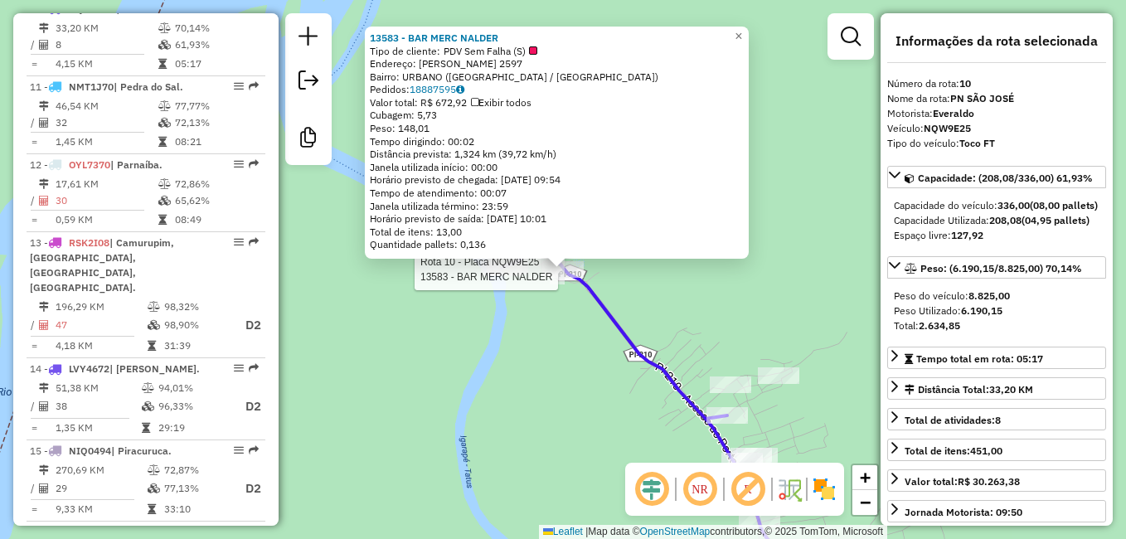
drag, startPoint x: 575, startPoint y: 420, endPoint x: 577, endPoint y: 410, distance: 10.1
click at [575, 420] on div "Rota 10 - Placa NQW9E25 13583 - BAR MERC NALDER 13583 - BAR MERC NALDER Tipo de…" at bounding box center [563, 269] width 1126 height 539
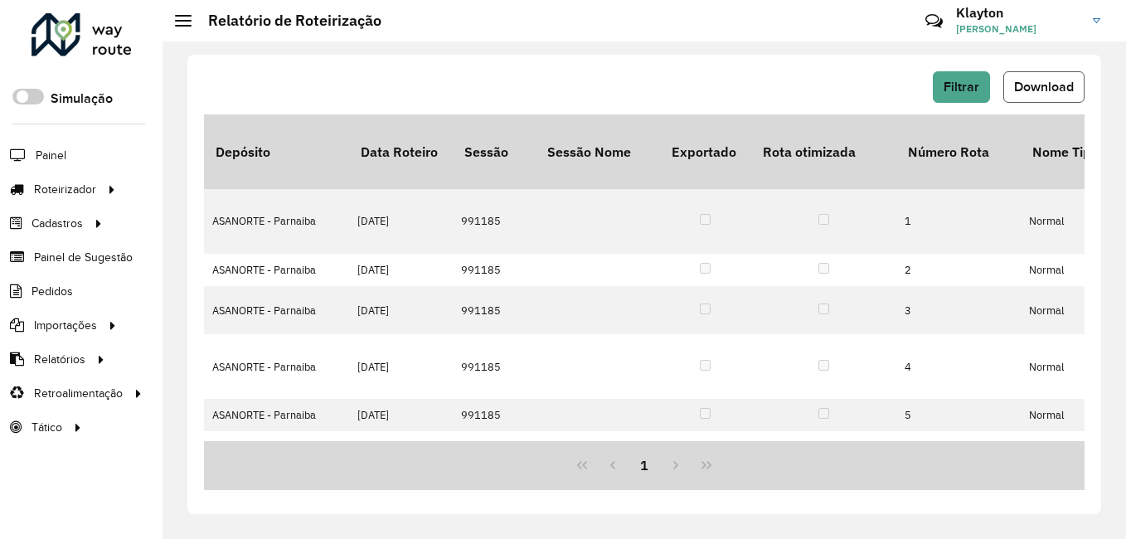
click at [1044, 93] on span "Download" at bounding box center [1044, 87] width 60 height 14
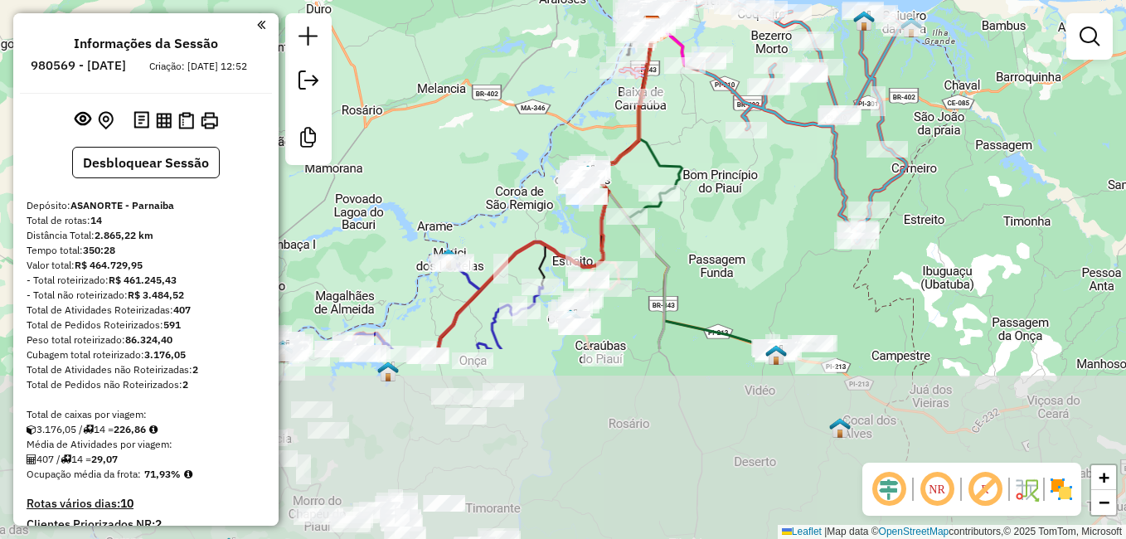
drag, startPoint x: 641, startPoint y: 480, endPoint x: 728, endPoint y: 239, distance: 256.5
click at [728, 239] on div "Janela de atendimento Grade de atendimento Capacidade Transportadoras Veículos …" at bounding box center [563, 269] width 1126 height 539
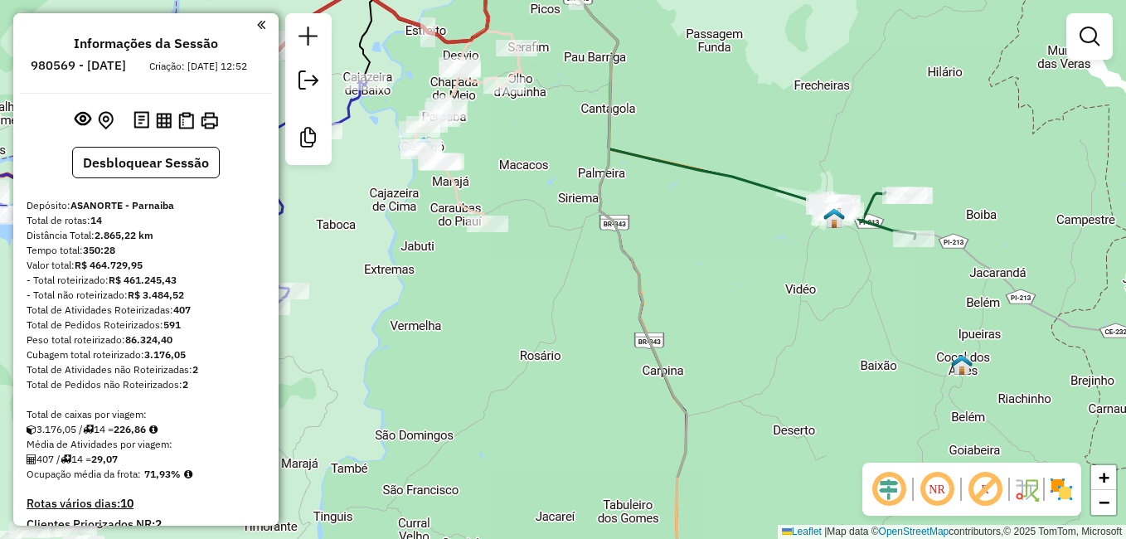
drag, startPoint x: 715, startPoint y: 399, endPoint x: 575, endPoint y: 366, distance: 144.0
click at [575, 366] on div "Janela de atendimento Grade de atendimento Capacidade Transportadoras Veículos …" at bounding box center [563, 269] width 1126 height 539
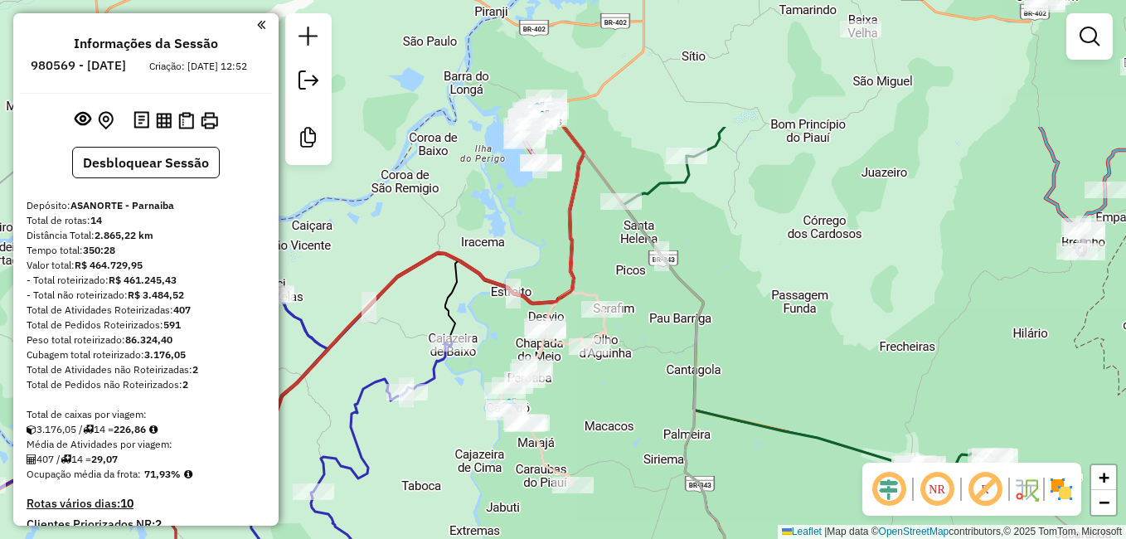
drag, startPoint x: 599, startPoint y: 197, endPoint x: 656, endPoint y: 353, distance: 166.0
click at [656, 353] on div "Janela de atendimento Grade de atendimento Capacidade Transportadoras Veículos …" at bounding box center [563, 269] width 1126 height 539
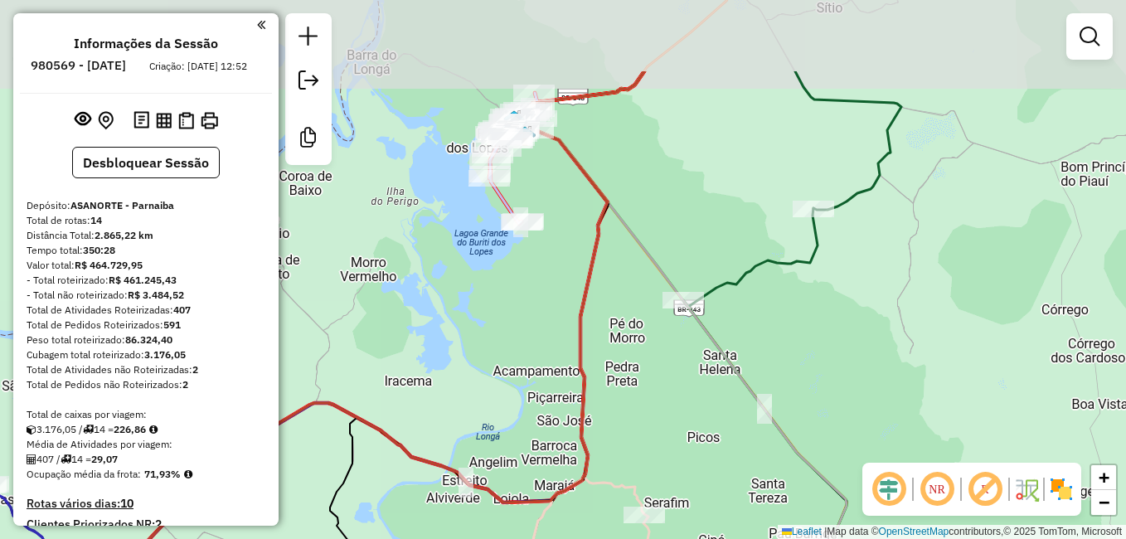
drag, startPoint x: 599, startPoint y: 162, endPoint x: 604, endPoint y: 283, distance: 120.3
click at [612, 294] on div "Janela de atendimento Grade de atendimento Capacidade Transportadoras Veículos …" at bounding box center [563, 269] width 1126 height 539
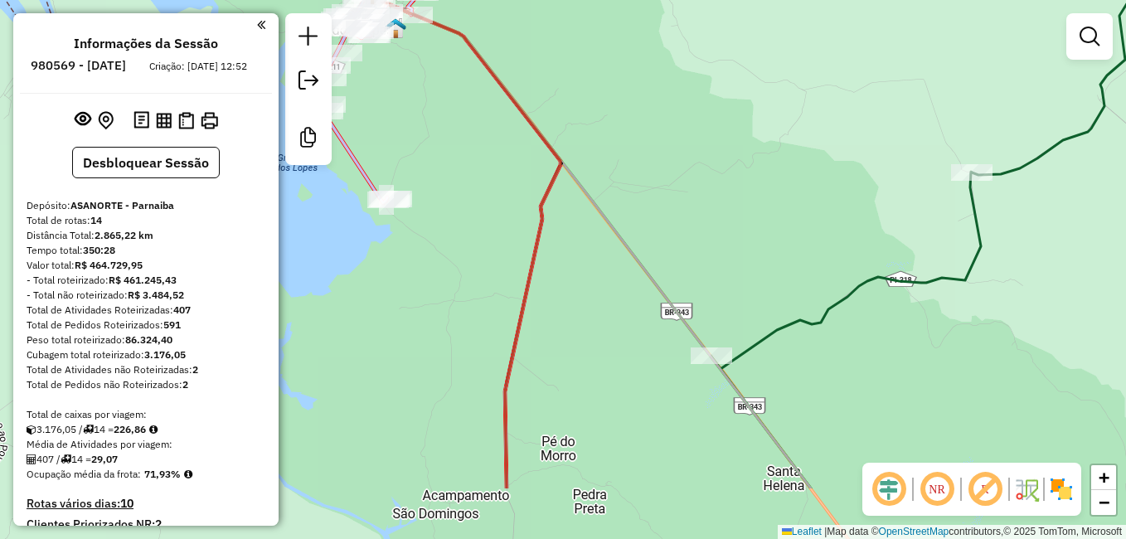
drag, startPoint x: 531, startPoint y: 230, endPoint x: 437, endPoint y: 74, distance: 182.3
click at [428, 76] on div "Janela de atendimento Grade de atendimento Capacidade Transportadoras Veículos …" at bounding box center [563, 269] width 1126 height 539
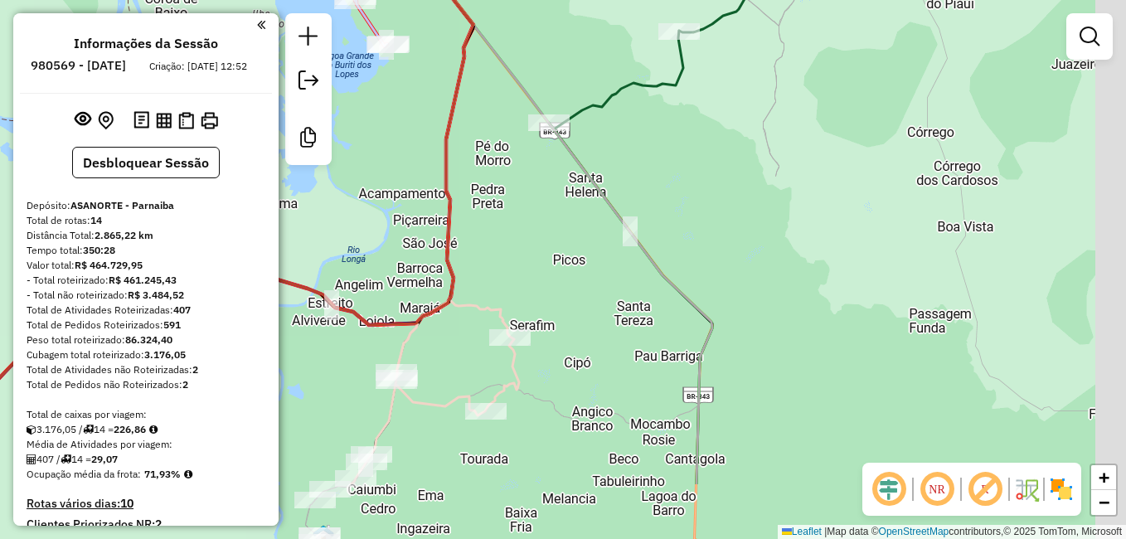
drag, startPoint x: 569, startPoint y: 355, endPoint x: 528, endPoint y: 156, distance: 203.1
click at [528, 156] on div "Janela de atendimento Grade de atendimento Capacidade Transportadoras Veículos …" at bounding box center [563, 269] width 1126 height 539
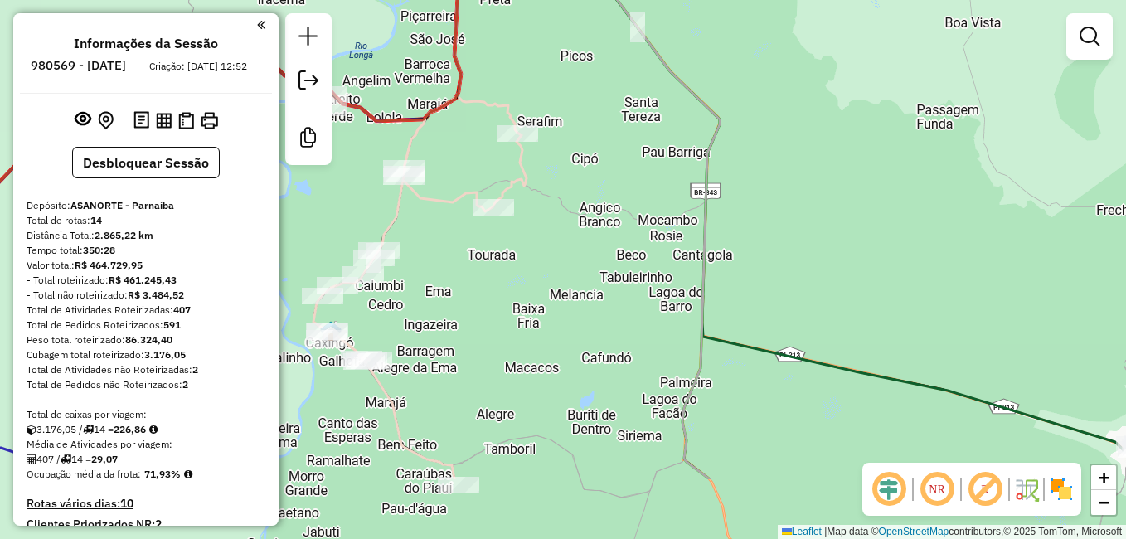
drag, startPoint x: 618, startPoint y: 300, endPoint x: 632, endPoint y: 172, distance: 128.5
click at [632, 172] on div "Janela de atendimento Grade de atendimento Capacidade Transportadoras Veículos …" at bounding box center [563, 269] width 1126 height 539
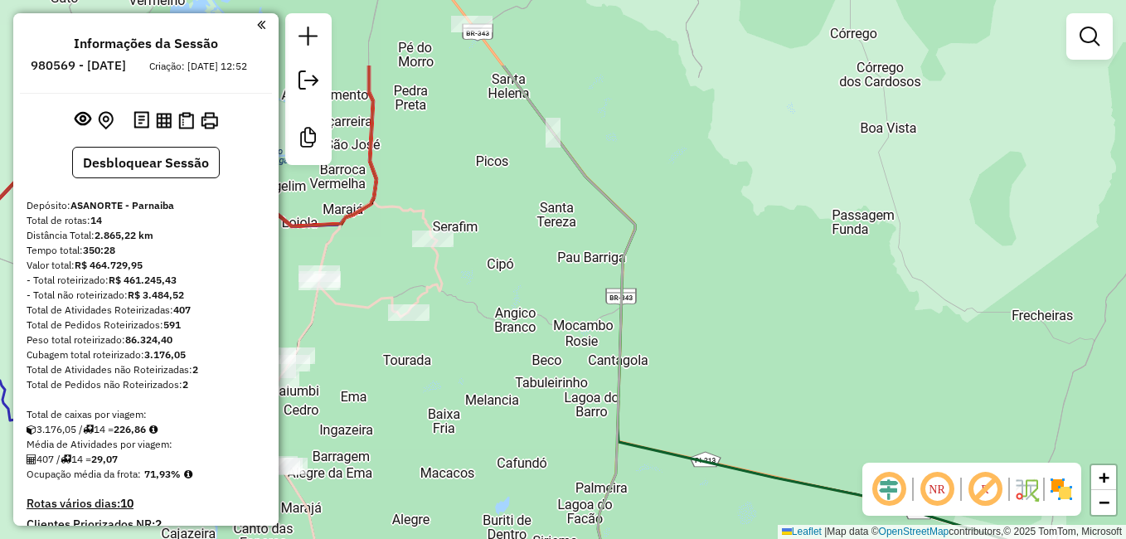
drag, startPoint x: 662, startPoint y: 299, endPoint x: 557, endPoint y: 496, distance: 222.5
click at [560, 503] on div "Janela de atendimento Grade de atendimento Capacidade Transportadoras Veículos …" at bounding box center [563, 269] width 1126 height 539
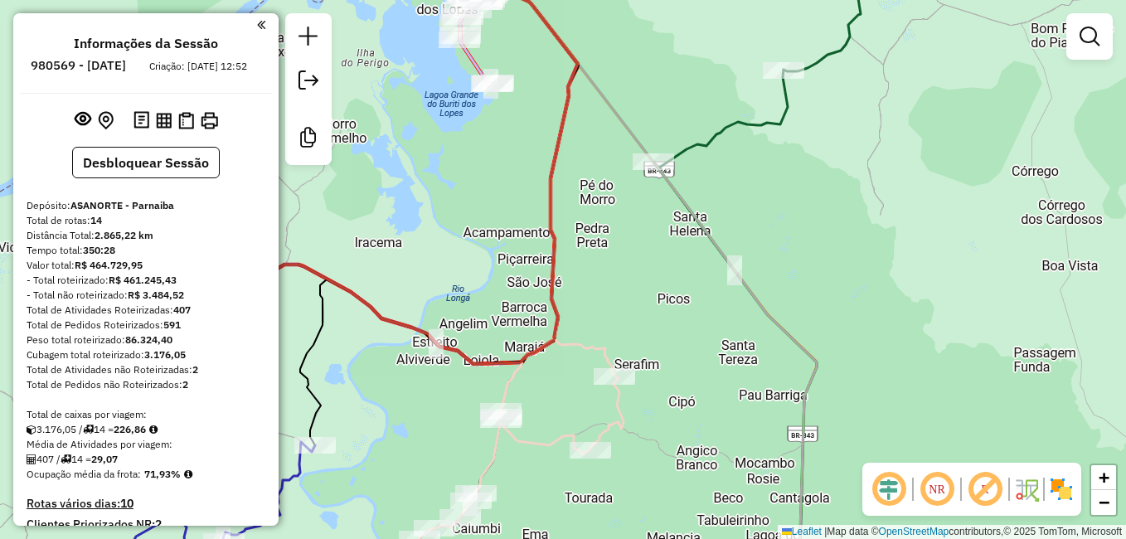
drag, startPoint x: 611, startPoint y: 320, endPoint x: 656, endPoint y: 324, distance: 45.0
click at [656, 324] on div "Janela de atendimento Grade de atendimento Capacidade Transportadoras Veículos …" at bounding box center [563, 269] width 1126 height 539
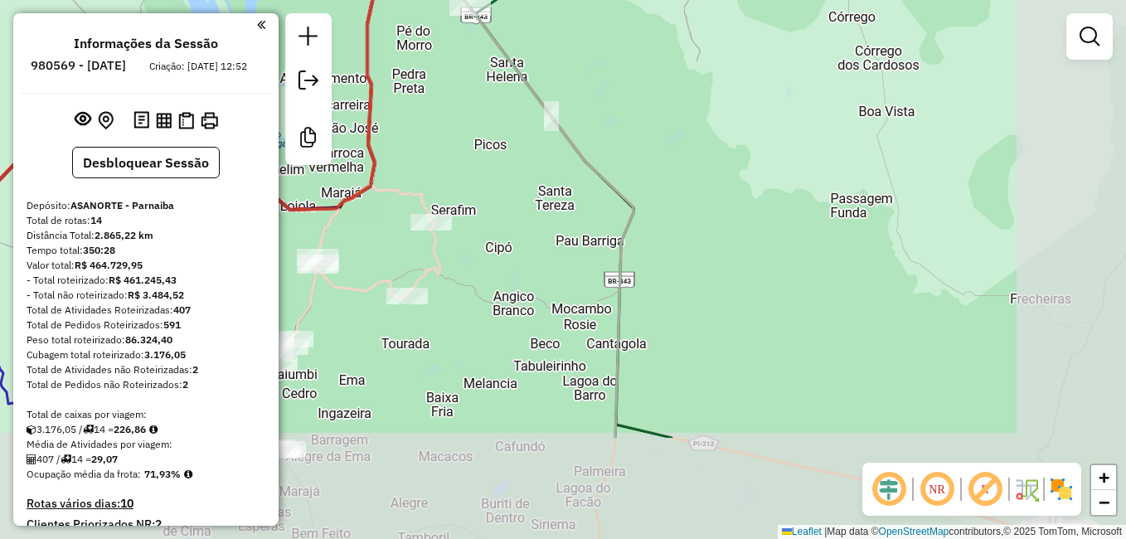
drag, startPoint x: 676, startPoint y: 356, endPoint x: 486, endPoint y: 177, distance: 262.1
click at [487, 182] on div "Janela de atendimento Grade de atendimento Capacidade Transportadoras Veículos …" at bounding box center [563, 269] width 1126 height 539
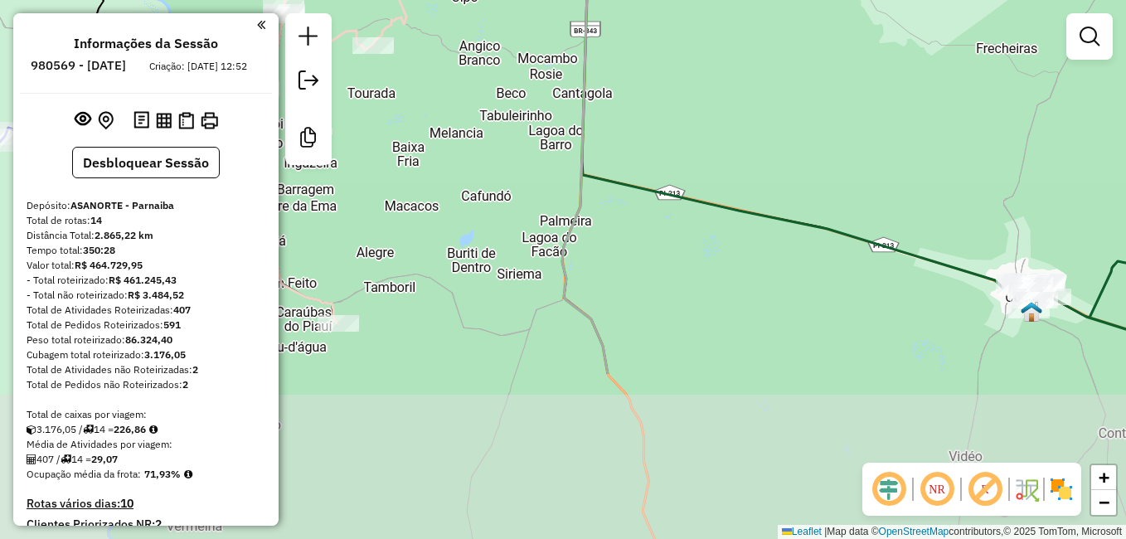
drag, startPoint x: 660, startPoint y: 376, endPoint x: 642, endPoint y: 137, distance: 239.4
click at [641, 145] on div "Janela de atendimento Grade de atendimento Capacidade Transportadoras Veículos …" at bounding box center [563, 269] width 1126 height 539
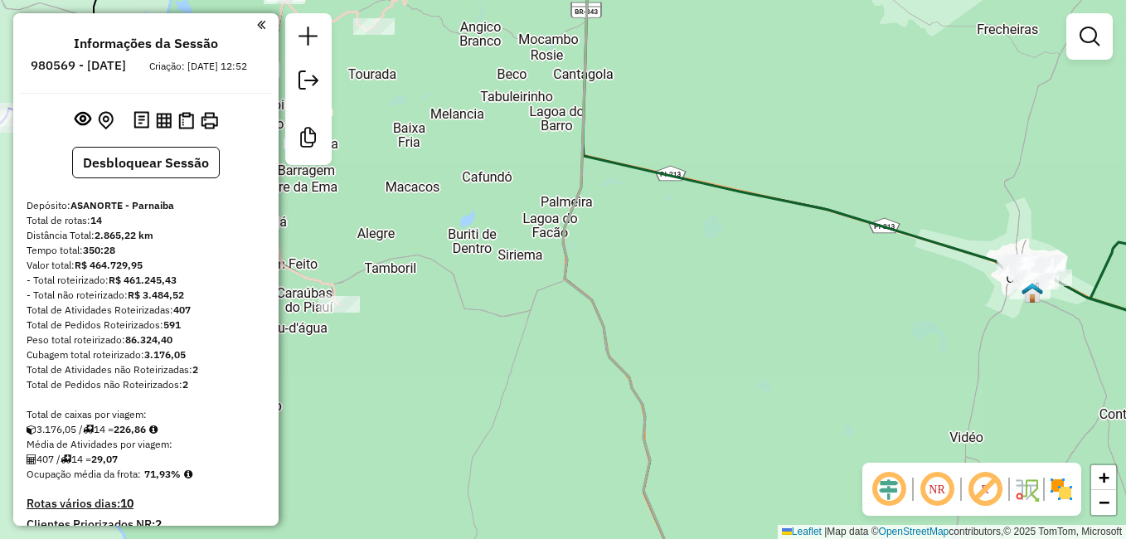
drag, startPoint x: 681, startPoint y: 342, endPoint x: 678, endPoint y: 158, distance: 184.0
click at [678, 158] on div "Janela de atendimento Grade de atendimento Capacidade Transportadoras Veículos …" at bounding box center [563, 269] width 1126 height 539
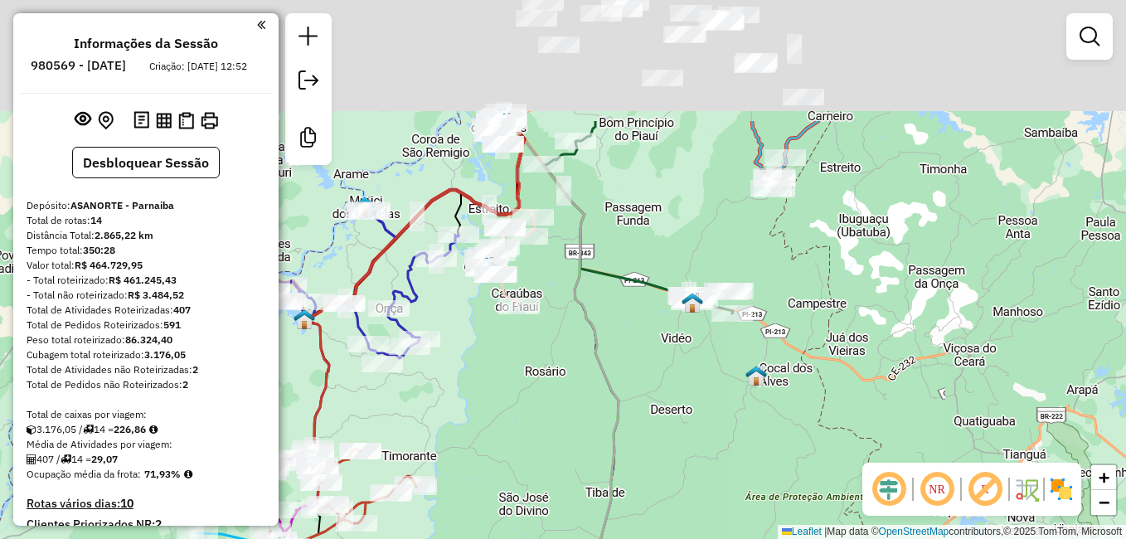
drag, startPoint x: 599, startPoint y: 326, endPoint x: 539, endPoint y: 473, distance: 158.4
click at [540, 487] on div "Janela de atendimento Grade de atendimento Capacidade Transportadoras Veículos …" at bounding box center [563, 269] width 1126 height 539
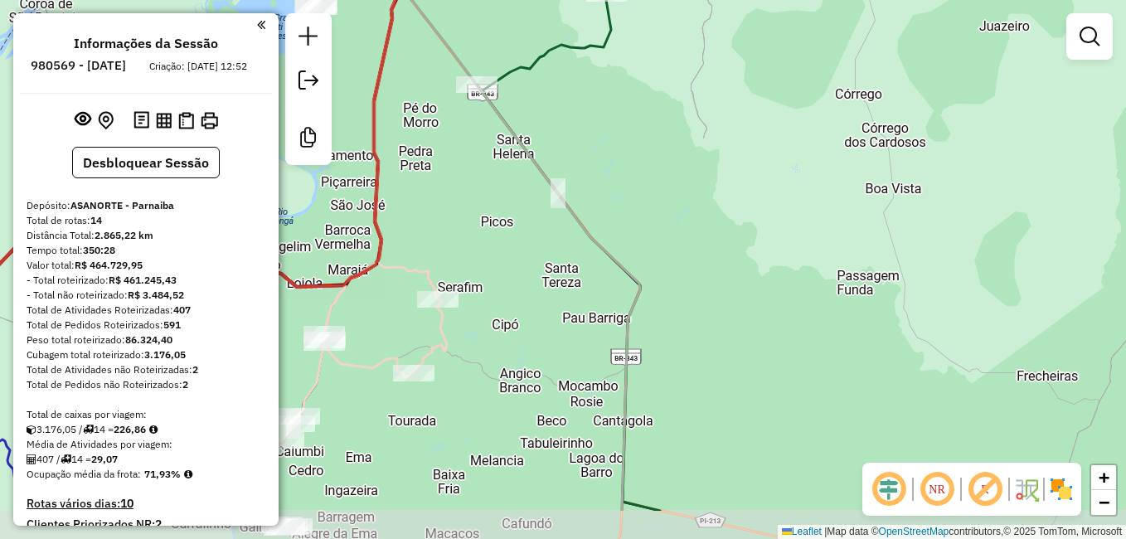
drag, startPoint x: 572, startPoint y: 261, endPoint x: 632, endPoint y: 177, distance: 103.5
click at [632, 177] on div "Janela de atendimento Grade de atendimento Capacidade Transportadoras Veículos …" at bounding box center [563, 269] width 1126 height 539
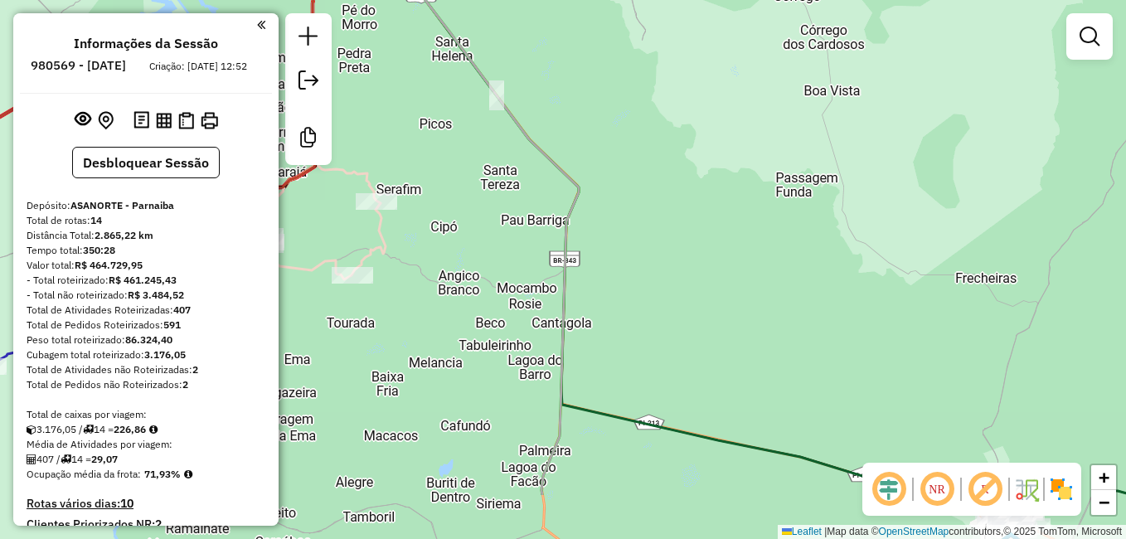
drag, startPoint x: 695, startPoint y: 357, endPoint x: 661, endPoint y: 267, distance: 96.5
click at [661, 270] on div "Janela de atendimento Grade de atendimento Capacidade Transportadoras Veículos …" at bounding box center [563, 269] width 1126 height 539
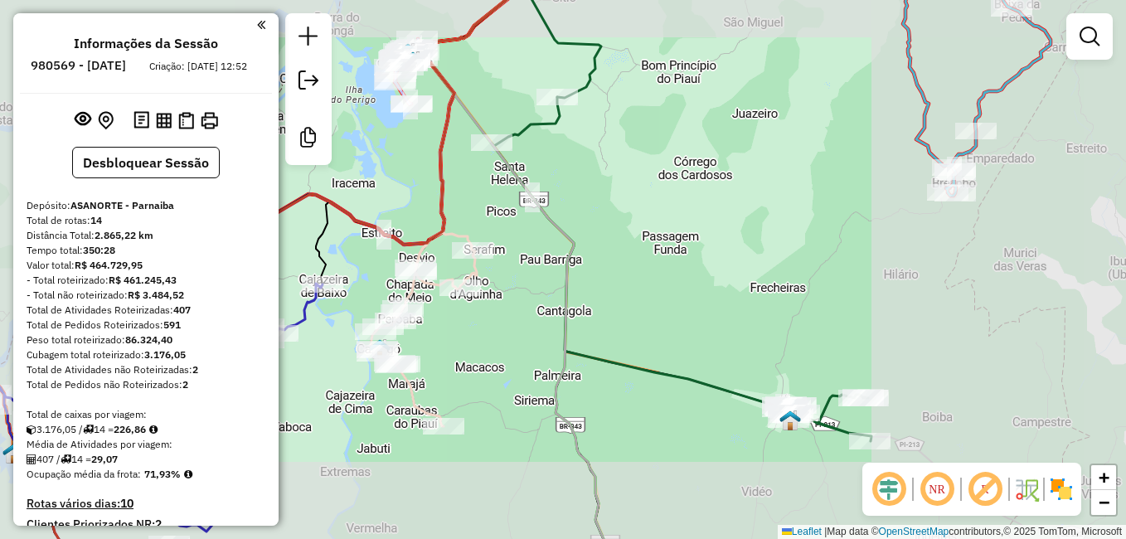
drag, startPoint x: 652, startPoint y: 372, endPoint x: 640, endPoint y: 362, distance: 15.9
click at [640, 363] on icon at bounding box center [682, 269] width 380 height 344
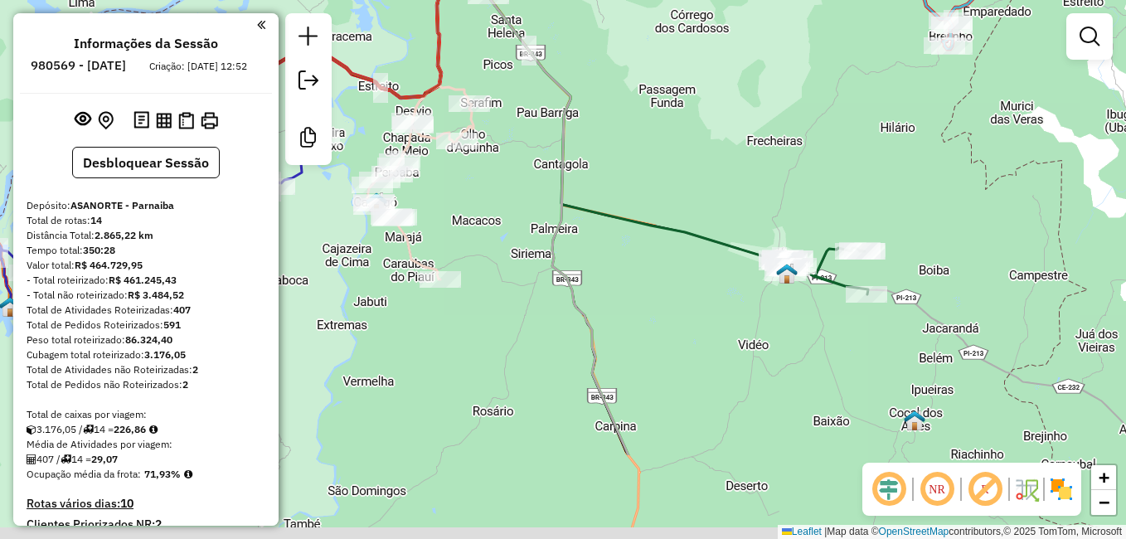
drag, startPoint x: 626, startPoint y: 356, endPoint x: 646, endPoint y: 259, distance: 99.0
click at [647, 254] on div "Janela de atendimento Grade de atendimento Capacidade Transportadoras Veículos …" at bounding box center [563, 269] width 1126 height 539
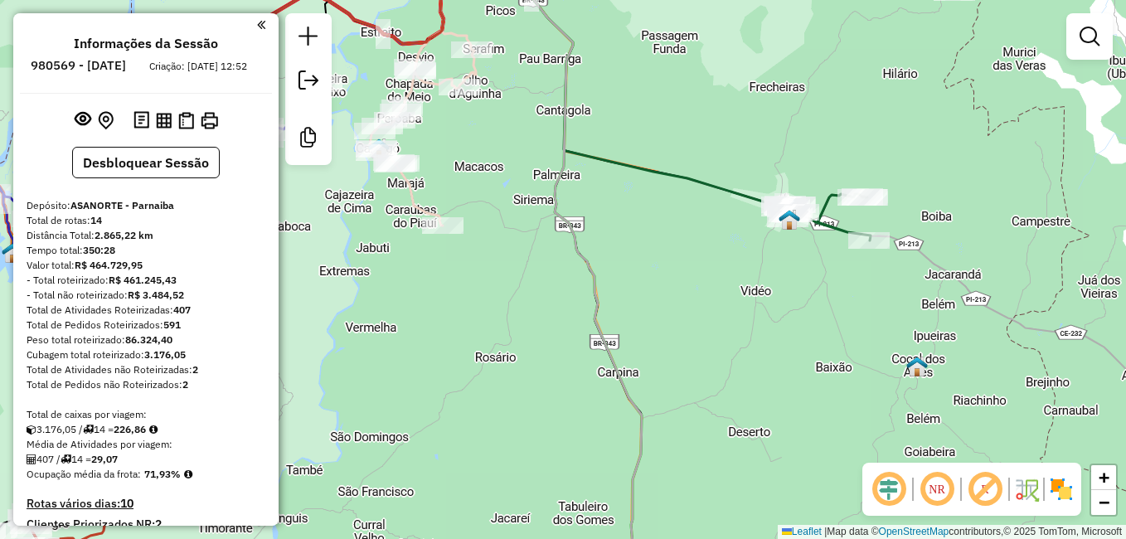
drag, startPoint x: 643, startPoint y: 380, endPoint x: 643, endPoint y: 331, distance: 49.7
click at [643, 331] on div "Janela de atendimento Grade de atendimento Capacidade Transportadoras Veículos …" at bounding box center [563, 269] width 1126 height 539
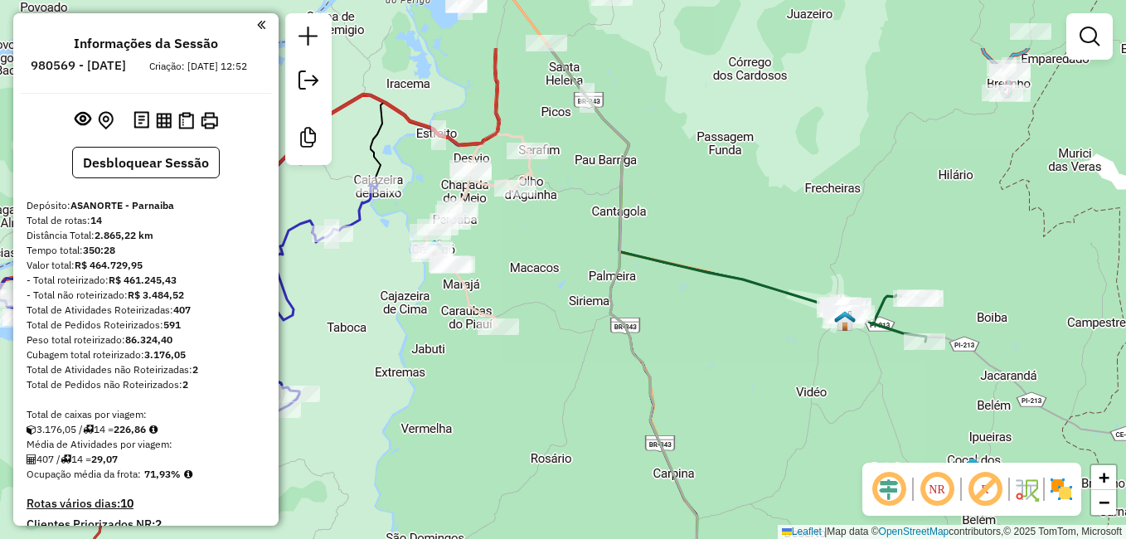
drag, startPoint x: 613, startPoint y: 208, endPoint x: 663, endPoint y: 311, distance: 114.2
click at [669, 311] on div "Janela de atendimento Grade de atendimento Capacidade Transportadoras Veículos …" at bounding box center [563, 269] width 1126 height 539
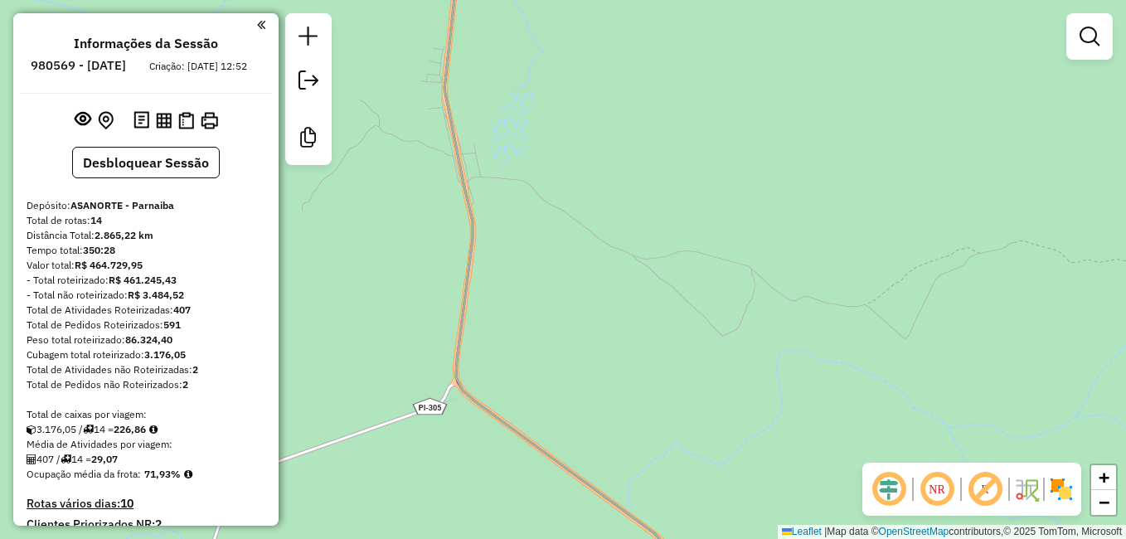
drag, startPoint x: 470, startPoint y: 314, endPoint x: 603, endPoint y: 355, distance: 138.7
click at [603, 355] on div "Janela de atendimento Grade de atendimento Capacidade Transportadoras Veículos …" at bounding box center [563, 269] width 1126 height 539
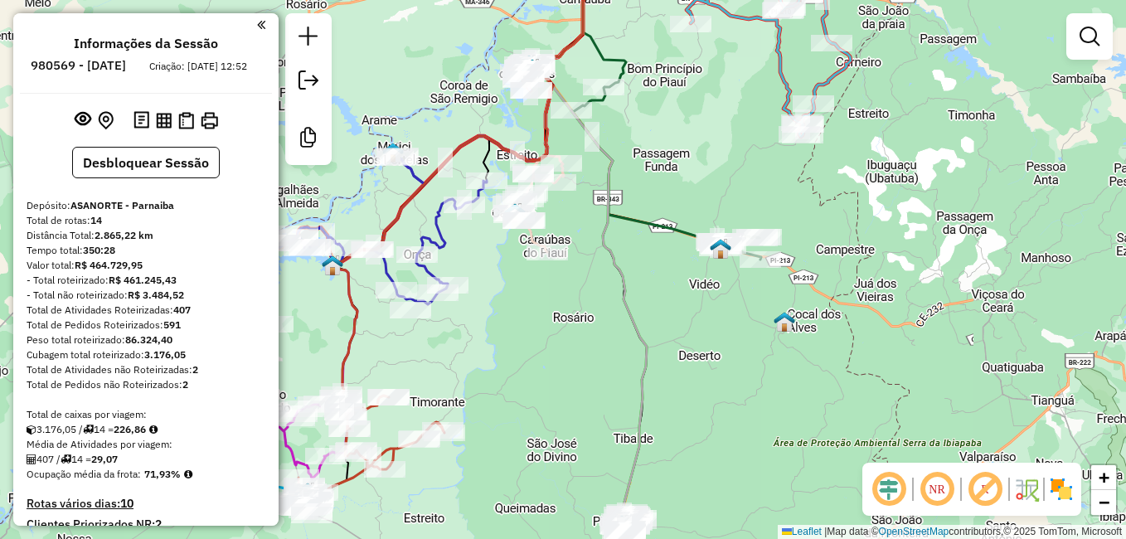
drag, startPoint x: 667, startPoint y: 133, endPoint x: 676, endPoint y: 274, distance: 140.3
click at [676, 273] on div "Janela de atendimento Grade de atendimento Capacidade Transportadoras Veículos …" at bounding box center [563, 269] width 1126 height 539
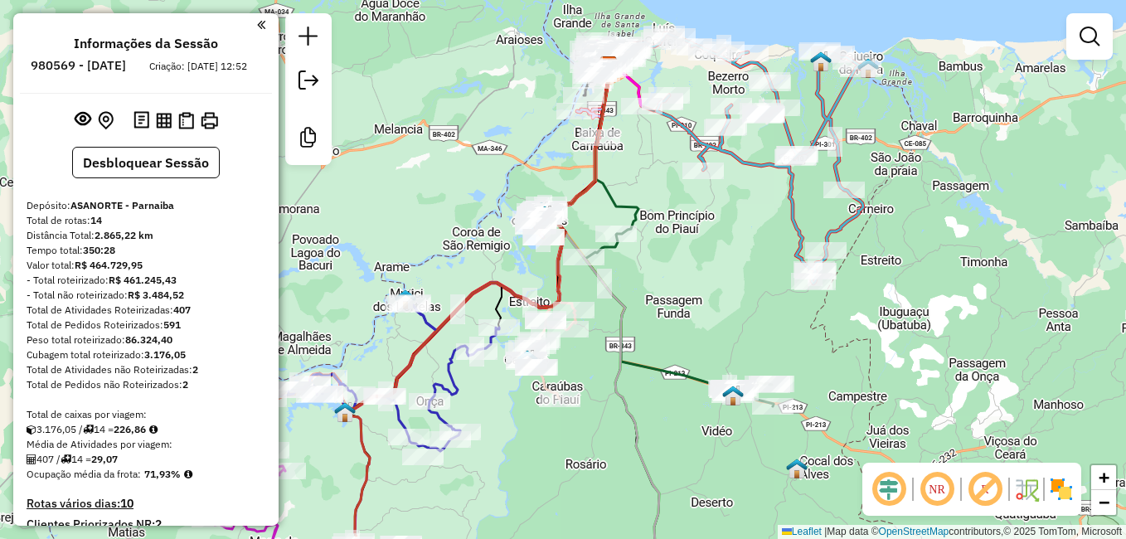
drag, startPoint x: 647, startPoint y: 177, endPoint x: 666, endPoint y: 243, distance: 68.2
click at [679, 256] on div "Janela de atendimento Grade de atendimento Capacidade Transportadoras Veículos …" at bounding box center [563, 269] width 1126 height 539
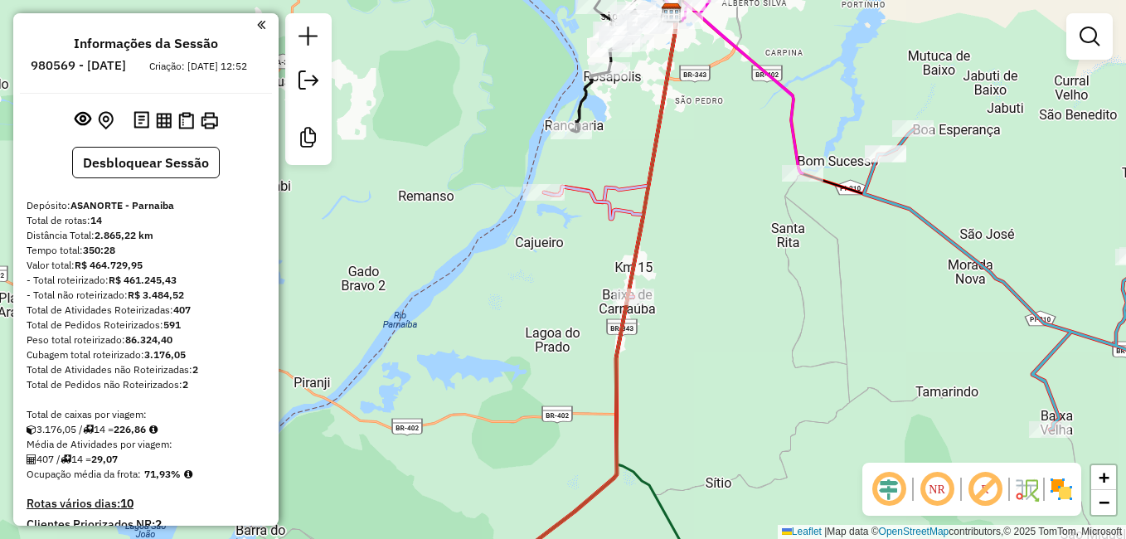
drag, startPoint x: 629, startPoint y: 111, endPoint x: 642, endPoint y: 219, distance: 108.5
click at [642, 218] on div "Janela de atendimento Grade de atendimento Capacidade Transportadoras Veículos …" at bounding box center [563, 269] width 1126 height 539
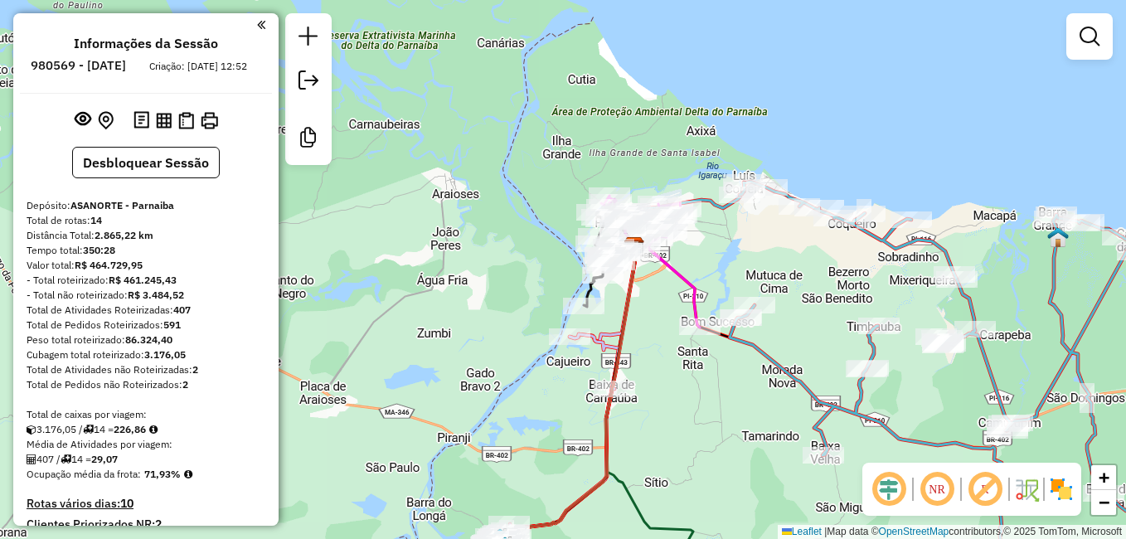
drag, startPoint x: 535, startPoint y: 56, endPoint x: 557, endPoint y: 190, distance: 136.1
click at [557, 190] on div "Janela de atendimento Grade de atendimento Capacidade Transportadoras Veículos …" at bounding box center [563, 269] width 1126 height 539
